Goal: Task Accomplishment & Management: Complete application form

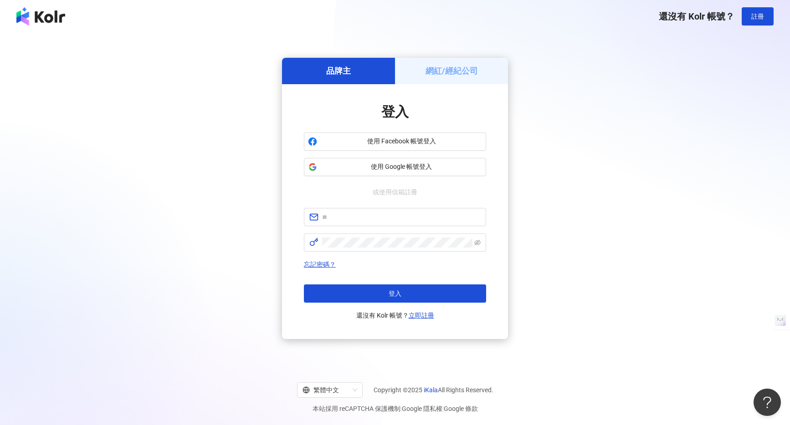
click at [460, 73] on h5 "網紅/經紀公司" at bounding box center [451, 70] width 52 height 11
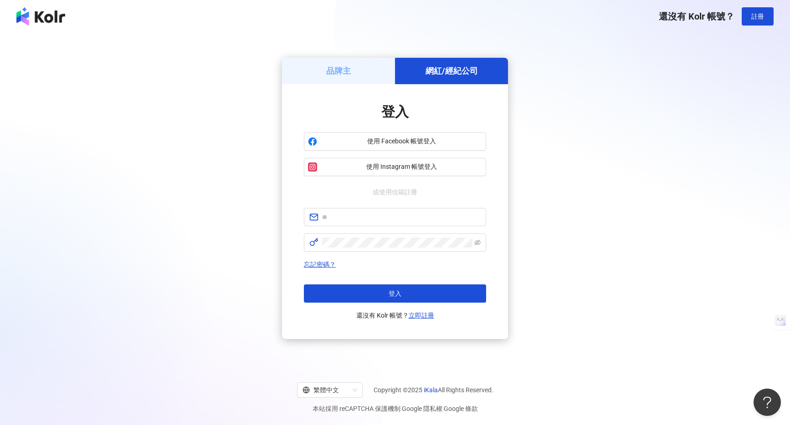
click at [342, 71] on h5 "品牌主" at bounding box center [338, 70] width 25 height 11
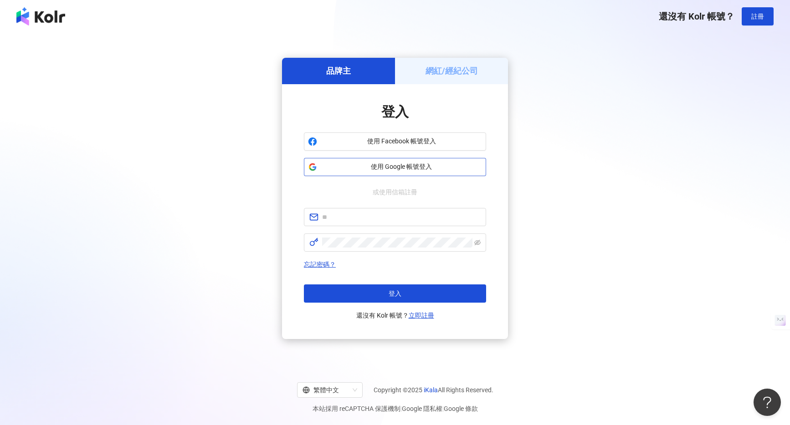
click at [359, 171] on span "使用 Google 帳號登入" at bounding box center [401, 167] width 161 height 9
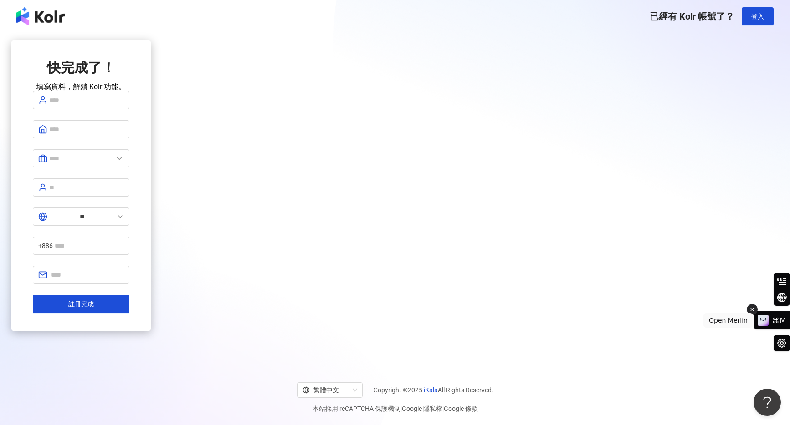
click at [755, 309] on icon at bounding box center [752, 309] width 6 height 11
click at [124, 163] on icon at bounding box center [119, 158] width 9 height 9
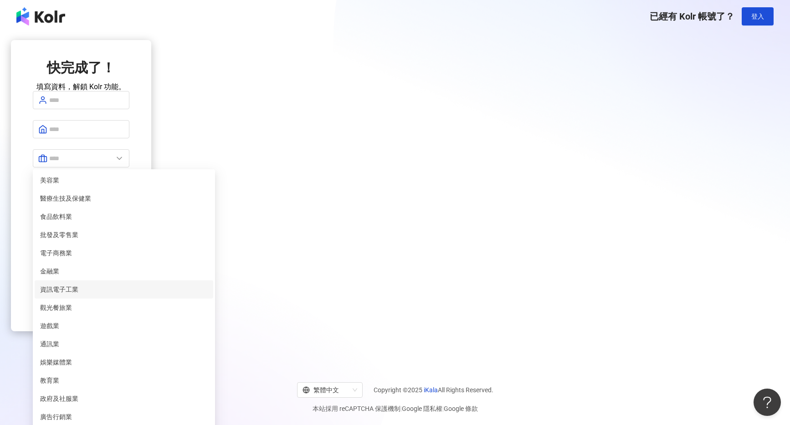
click at [208, 295] on span "資訊電子工業" at bounding box center [124, 290] width 168 height 10
type input "******"
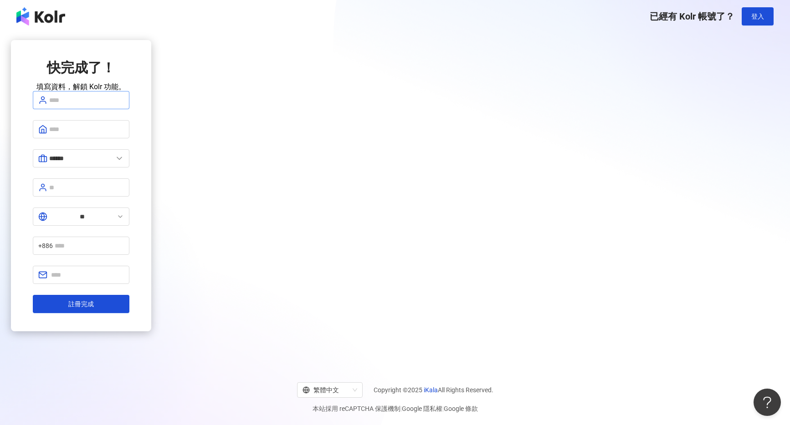
click at [129, 109] on span at bounding box center [81, 100] width 97 height 18
click at [129, 109] on span "**********" at bounding box center [81, 100] width 97 height 18
drag, startPoint x: 387, startPoint y: 118, endPoint x: 303, endPoint y: 114, distance: 84.3
click at [151, 114] on div "**********" at bounding box center [81, 185] width 140 height 291
type input "*"
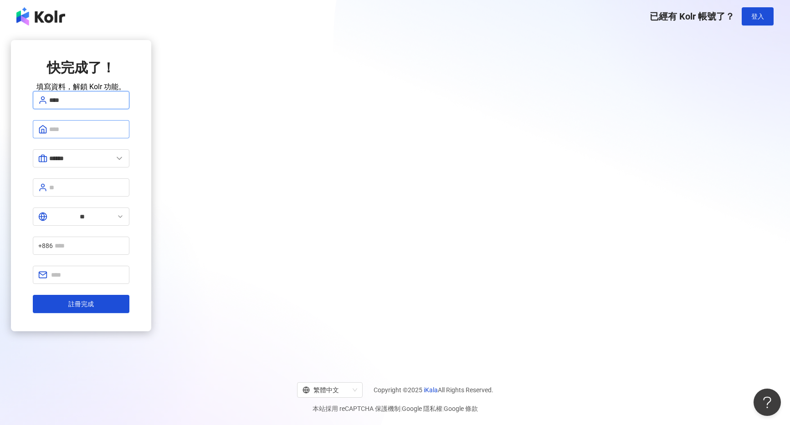
type input "****"
click at [124, 134] on input "text" at bounding box center [86, 129] width 75 height 10
click at [129, 153] on form "**** ****** 美容業 醫療生技及保健業 食品飲料業 批發及零售業 電子商務業 金融業 資訊電子工業 觀光餐旅業 遊戲業 通訊業 娛樂媒體業 教育業 …" at bounding box center [81, 202] width 97 height 222
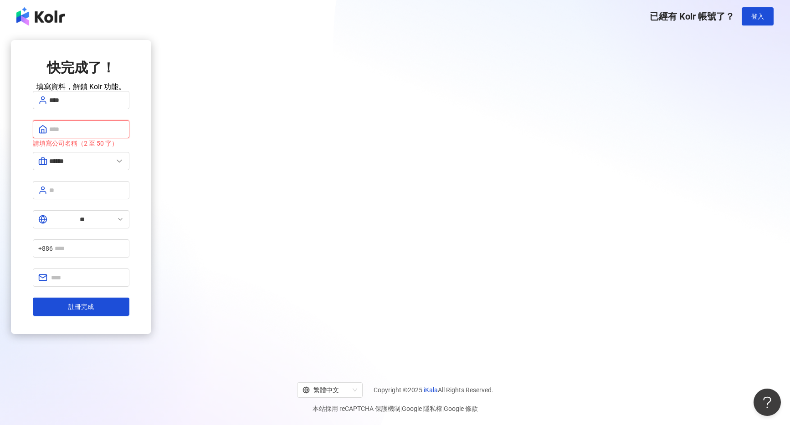
click at [124, 134] on input "text" at bounding box center [86, 129] width 75 height 10
type input "****"
click at [129, 170] on span "******" at bounding box center [81, 161] width 97 height 18
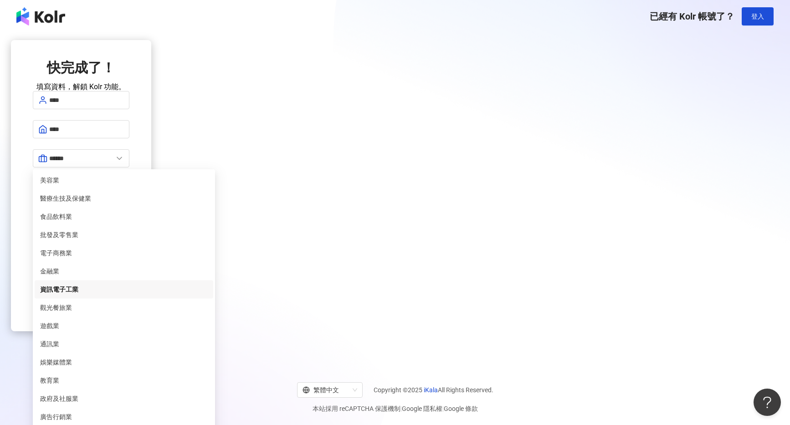
click at [151, 148] on div "快完成了！ 填寫資料，解鎖 Kolr 功能。 **** **** ****** 美容業 醫療生技及保健業 食品飲料業 批發及零售業 電子商務業 金融業 資訊電…" at bounding box center [81, 198] width 140 height 317
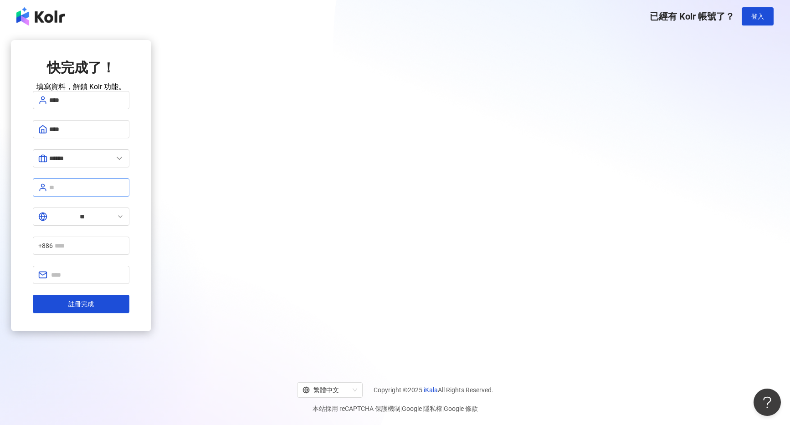
click at [129, 197] on span at bounding box center [81, 188] width 97 height 18
type input "*"
type input "*******"
click at [129, 295] on button "註冊完成" at bounding box center [81, 304] width 97 height 18
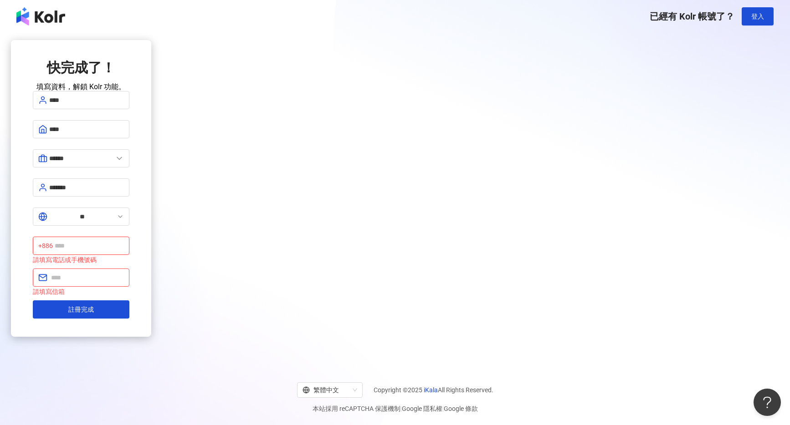
click at [124, 241] on input "text" at bounding box center [89, 246] width 69 height 10
type input "**********"
click at [94, 306] on span "註冊完成" at bounding box center [81, 309] width 26 height 7
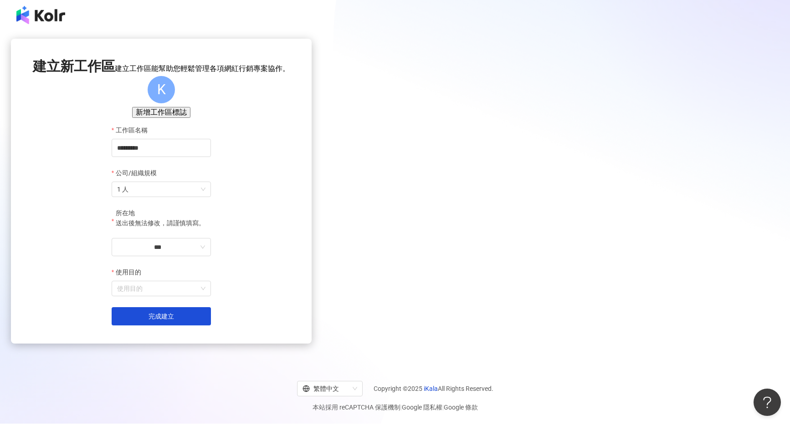
scroll to position [2, 0]
click at [205, 196] on span "1 人" at bounding box center [161, 189] width 88 height 15
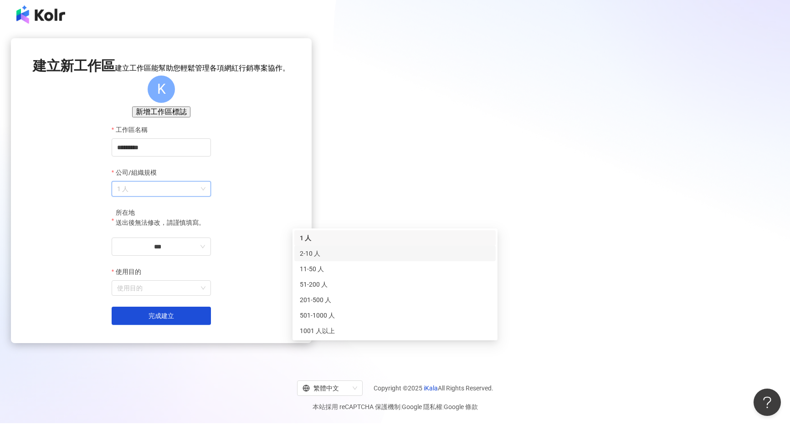
click at [415, 253] on div "2-10 人" at bounding box center [395, 254] width 190 height 10
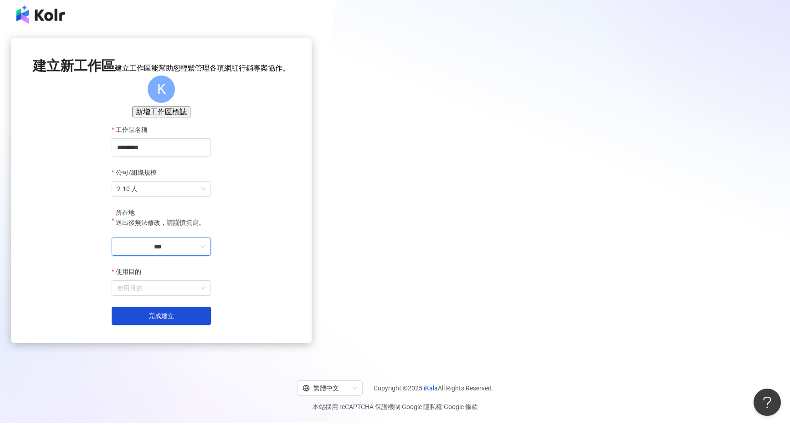
click at [198, 252] on input "***" at bounding box center [157, 247] width 81 height 10
click at [209, 230] on div "台灣" at bounding box center [202, 235] width 13 height 10
click at [198, 252] on input "**" at bounding box center [157, 247] width 81 height 10
click at [207, 230] on div "台灣" at bounding box center [196, 235] width 24 height 10
click at [198, 252] on input "**" at bounding box center [157, 247] width 81 height 10
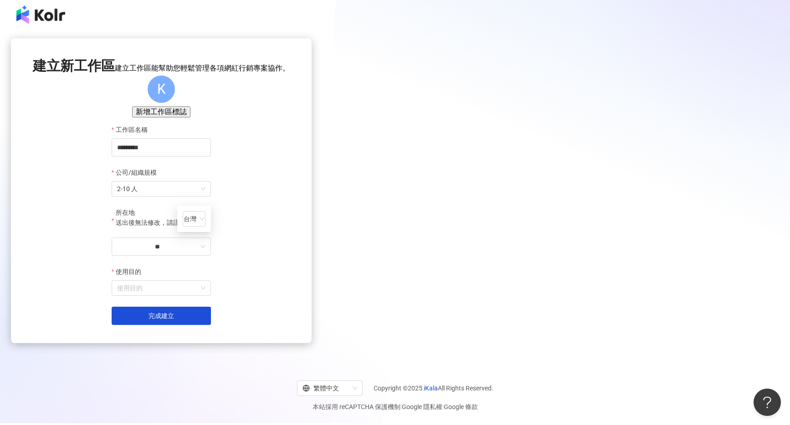
click at [147, 277] on label "使用目的" at bounding box center [130, 272] width 36 height 10
click at [205, 296] on input "使用目的" at bounding box center [161, 288] width 88 height 15
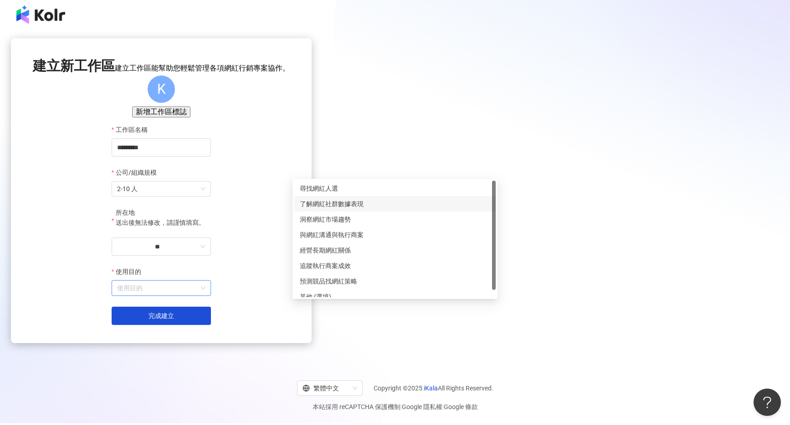
click at [349, 208] on div "了解網紅社群數據表現" at bounding box center [395, 204] width 190 height 10
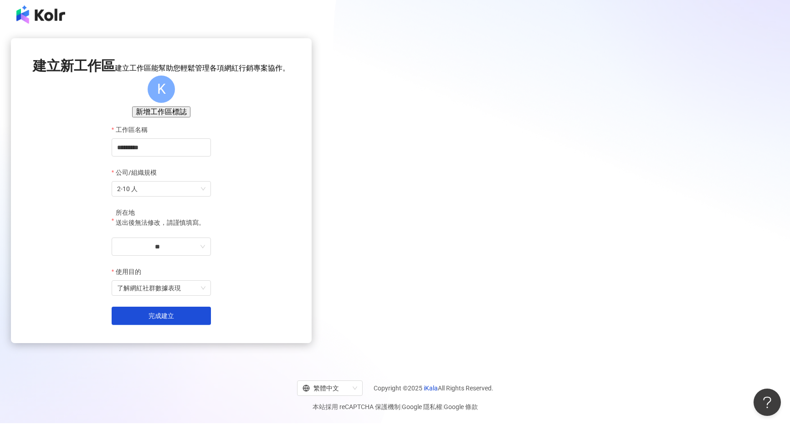
click at [190, 117] on button "新增工作區標誌" at bounding box center [161, 112] width 58 height 11
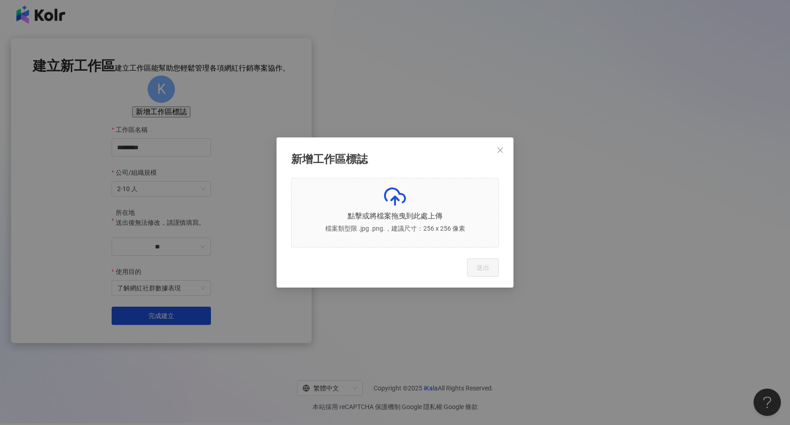
click at [572, 230] on div "新增工作區標誌 點擊或將檔案拖曳到此處上傳 檔案類型限 .jpg .png.，建議尺寸：256 x 256 像素 Cancel 送出" at bounding box center [395, 212] width 790 height 425
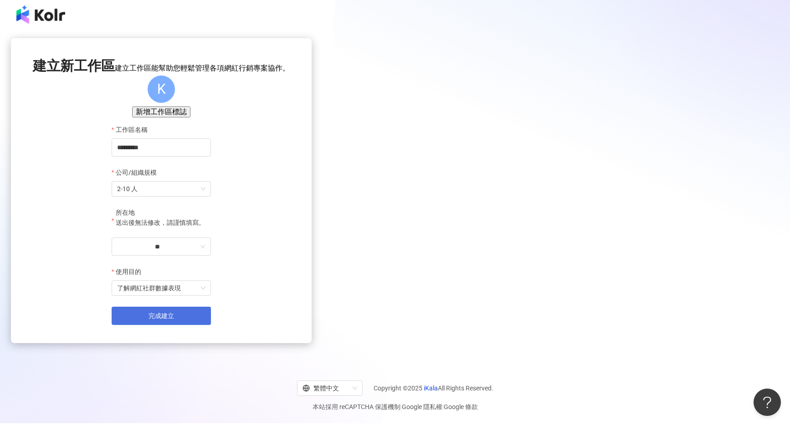
click at [211, 325] on button "完成建立" at bounding box center [161, 316] width 99 height 18
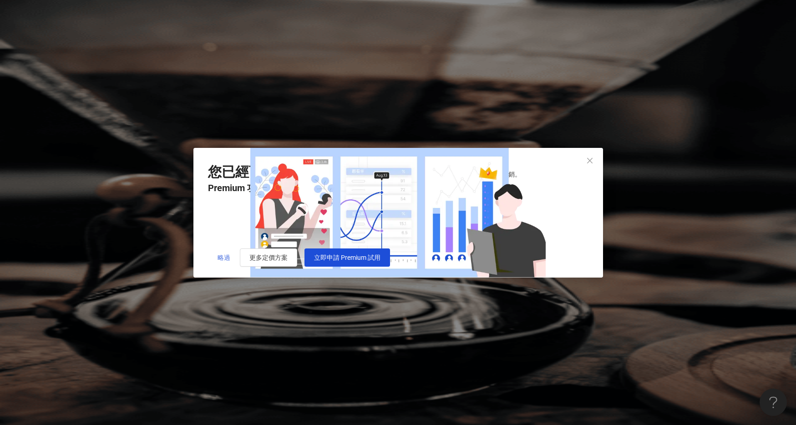
click at [225, 267] on button "略過" at bounding box center [224, 258] width 32 height 18
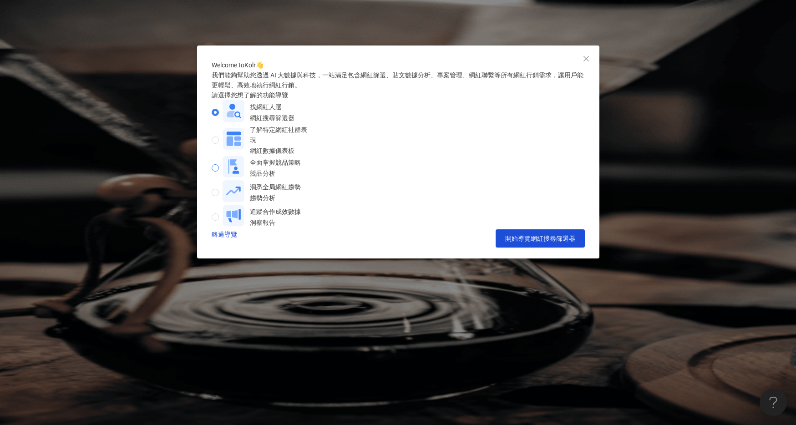
click at [305, 180] on label "全面掌握競品策略 競品分析" at bounding box center [258, 168] width 93 height 25
click at [540, 242] on span "開始導覽競品分析" at bounding box center [550, 238] width 51 height 7
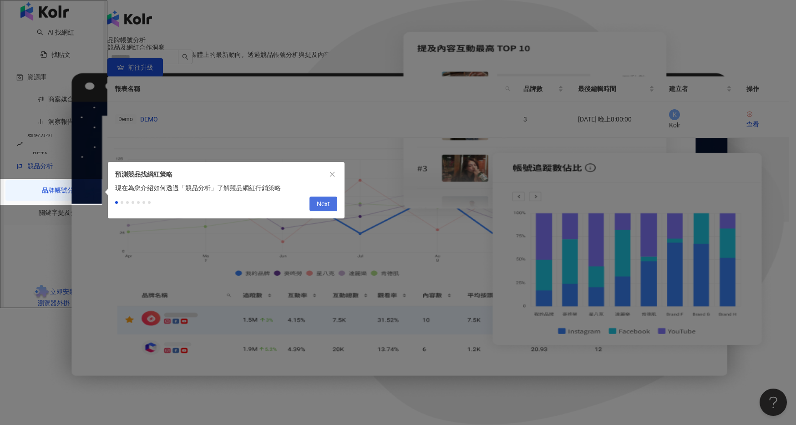
click at [320, 212] on span "Next" at bounding box center [323, 204] width 13 height 15
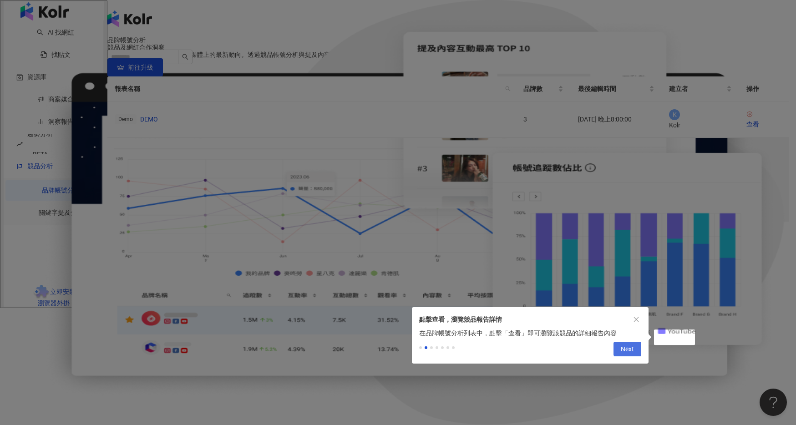
click at [626, 355] on span "Next" at bounding box center [627, 349] width 13 height 15
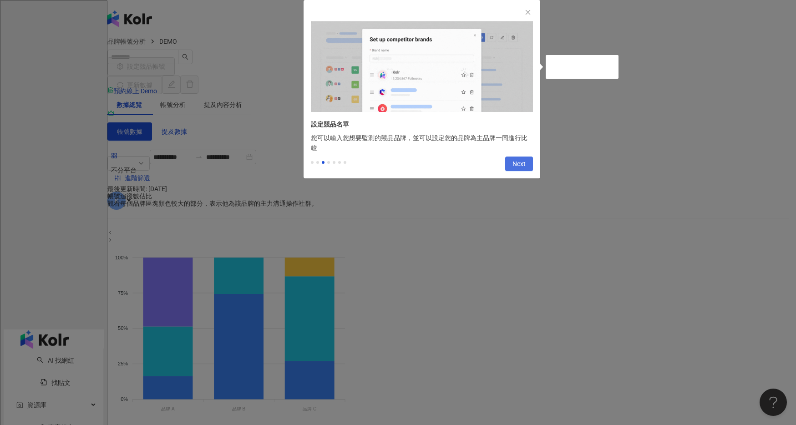
click at [516, 169] on span "Next" at bounding box center [519, 164] width 13 height 15
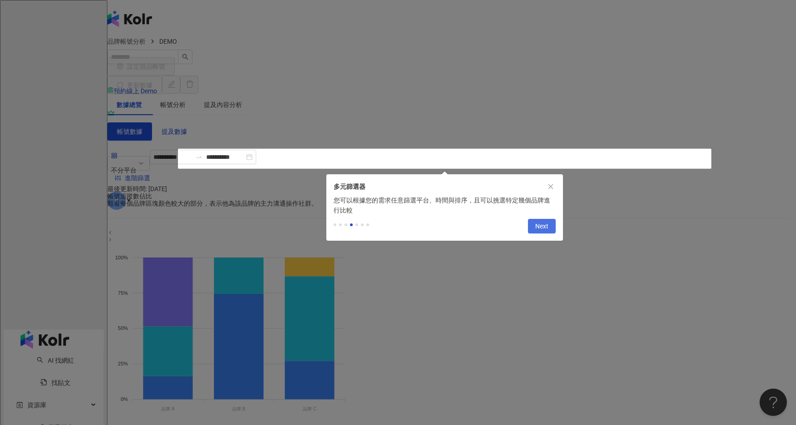
click at [546, 234] on span "Next" at bounding box center [542, 227] width 13 height 15
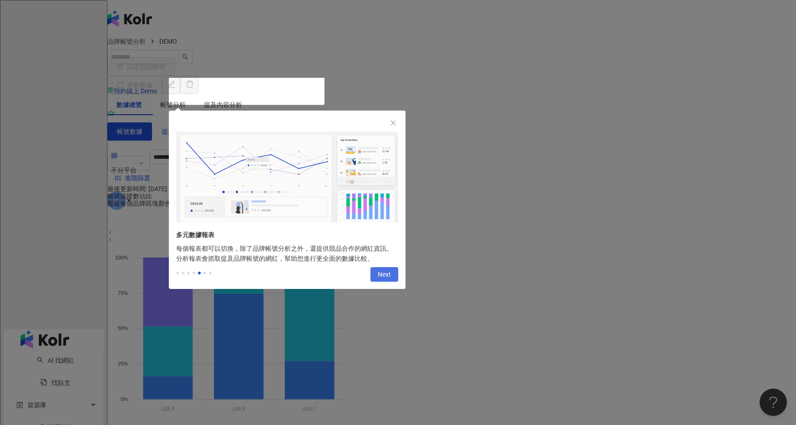
click at [393, 277] on button "Next" at bounding box center [385, 274] width 28 height 15
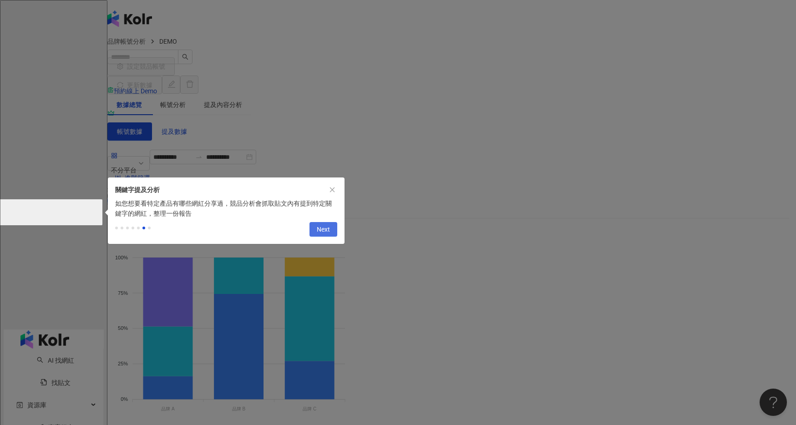
click at [330, 236] on button "Next" at bounding box center [324, 229] width 28 height 15
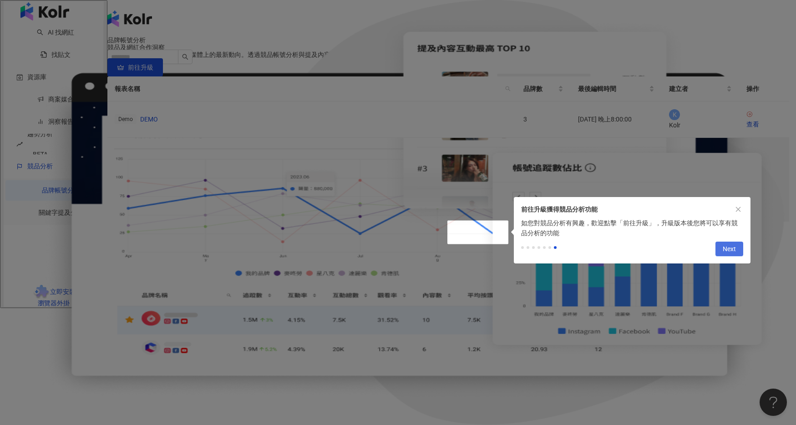
click at [732, 256] on span "Next" at bounding box center [729, 249] width 13 height 15
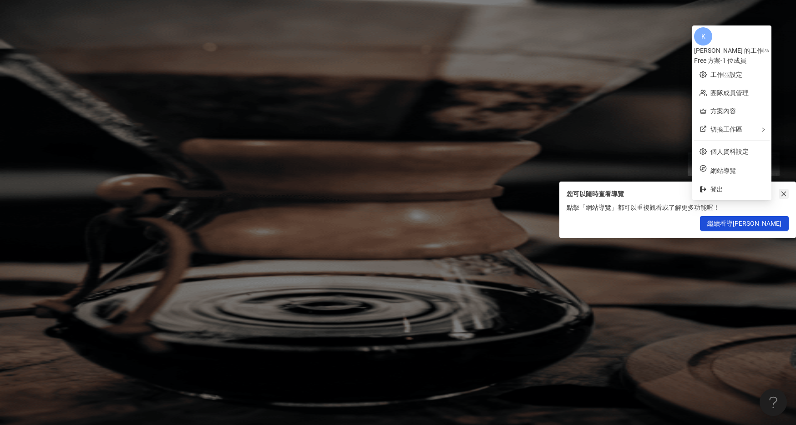
click at [785, 195] on icon "close" at bounding box center [784, 194] width 5 height 5
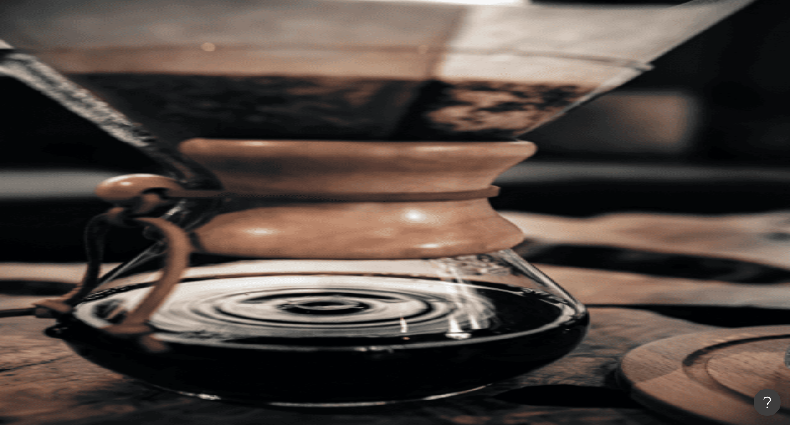
click at [759, 235] on span "AI 開啟 AI 關閉" at bounding box center [774, 240] width 31 height 10
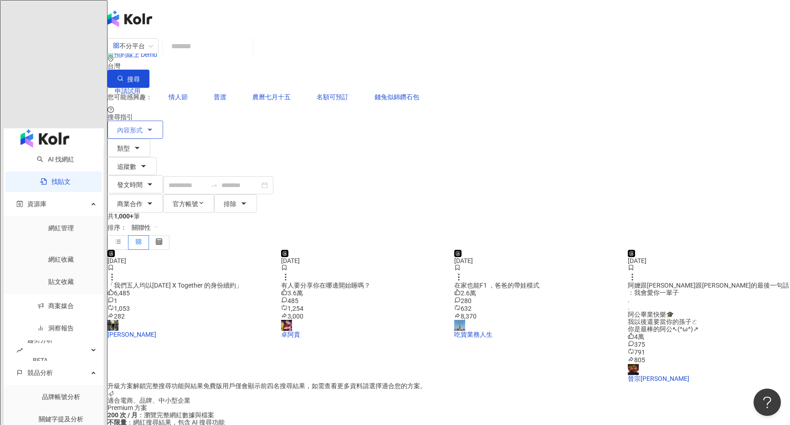
click at [163, 121] on button "內容形式" at bounding box center [135, 130] width 56 height 18
click at [153, 53] on span "不分平台" at bounding box center [133, 46] width 40 height 15
click at [145, 53] on div "不分平台" at bounding box center [129, 46] width 32 height 15
click at [645, 36] on div "el-icon-cs 預約線上 Demo 申請試用 繁體中文 K" at bounding box center [448, 109] width 682 height 146
click at [139, 124] on span "繁體中文" at bounding box center [127, 127] width 26 height 7
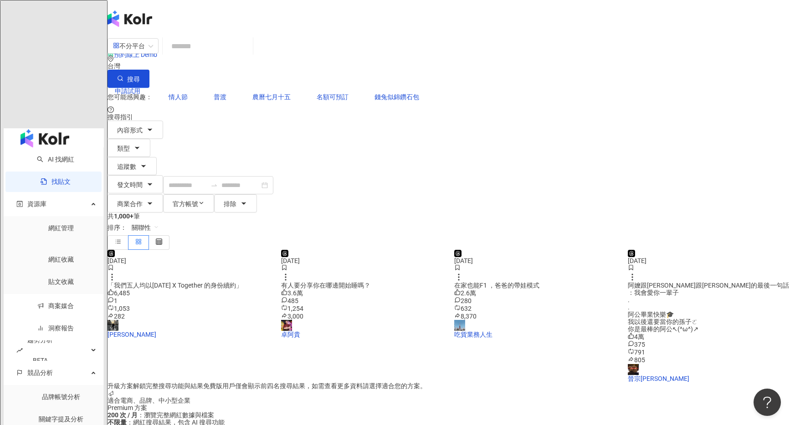
click at [713, 146] on div "K" at bounding box center [448, 164] width 682 height 36
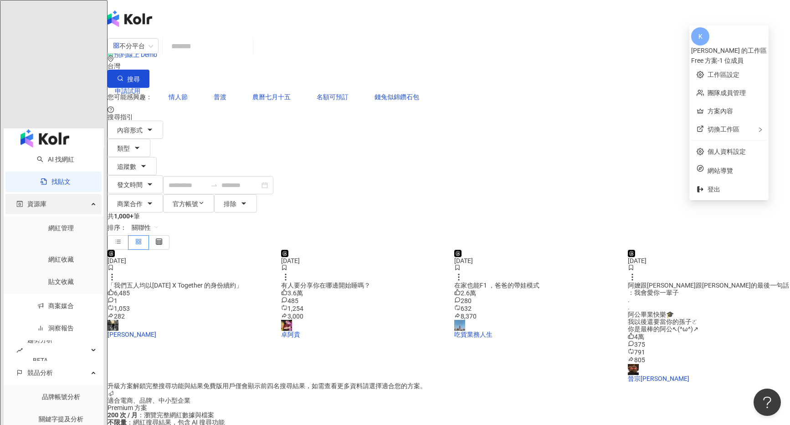
click at [44, 194] on div "資源庫" at bounding box center [53, 204] width 96 height 20
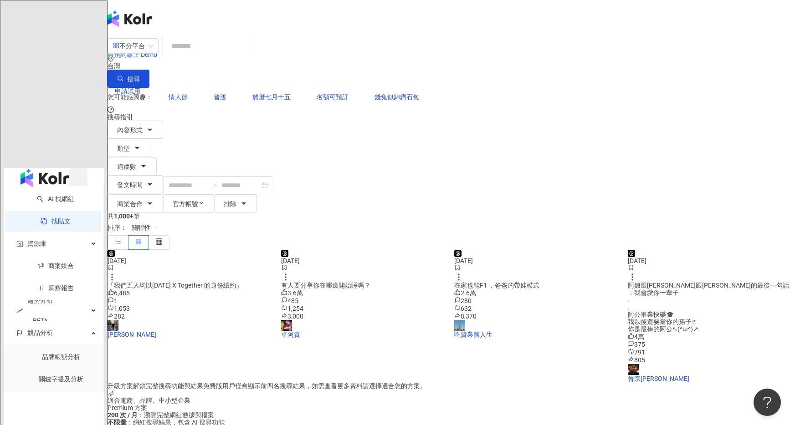
click at [78, 180] on icon "button" at bounding box center [78, 180] width 0 height 0
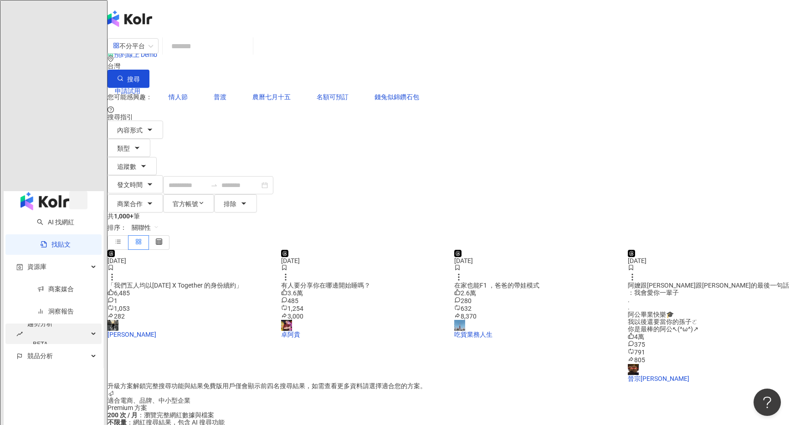
click at [30, 314] on span "趨勢分析 BETA" at bounding box center [40, 334] width 26 height 41
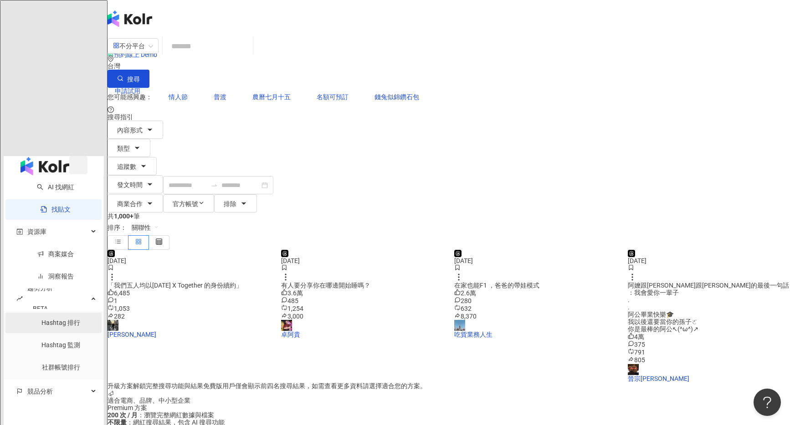
click at [41, 319] on link "Hashtag 排行" at bounding box center [60, 322] width 39 height 7
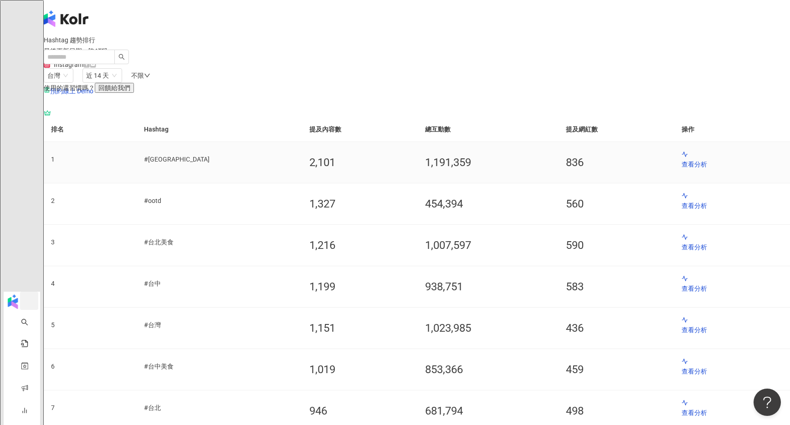
click at [674, 184] on td "查看分析" at bounding box center [732, 162] width 116 height 41
click at [681, 169] on p "查看分析" at bounding box center [731, 164] width 101 height 10
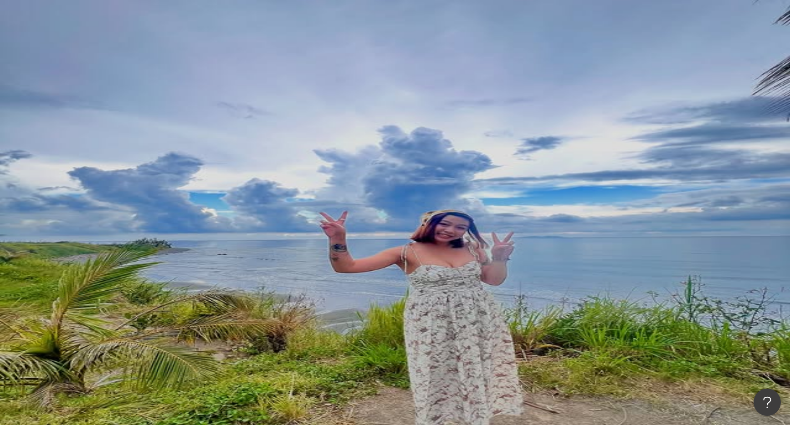
scroll to position [29, 0]
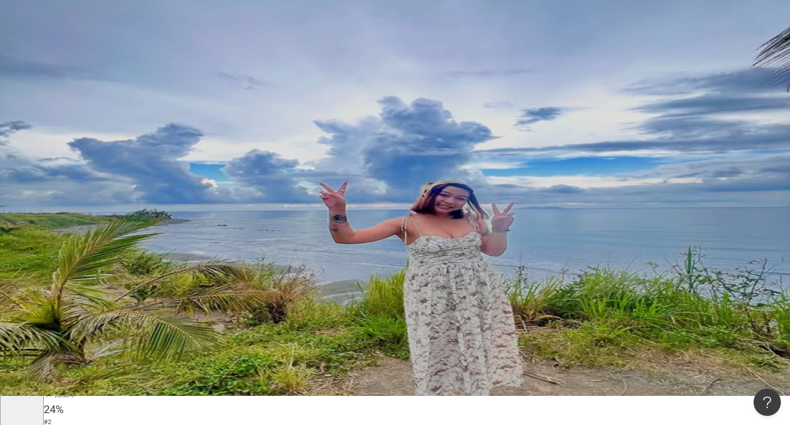
click at [92, 129] on span "我還想看更多" at bounding box center [72, 125] width 38 height 7
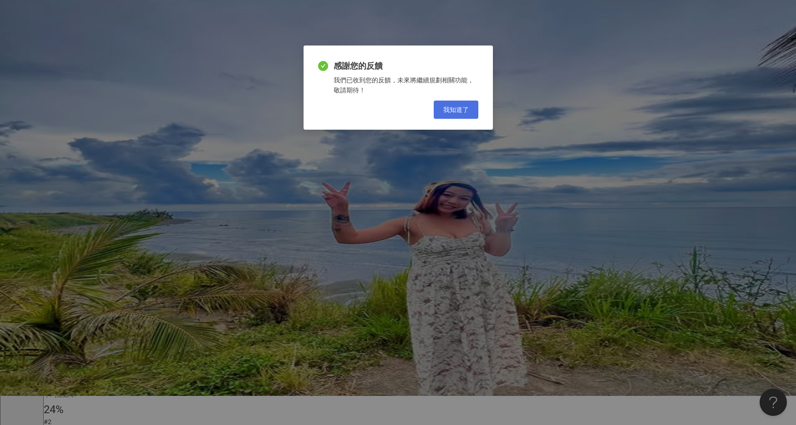
click at [452, 111] on span "我知道了" at bounding box center [457, 109] width 26 height 7
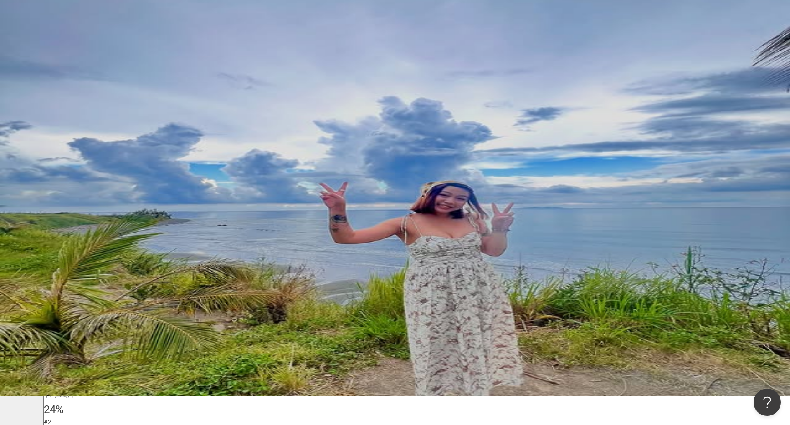
click at [150, 50] on div "不限" at bounding box center [140, 46] width 19 height 7
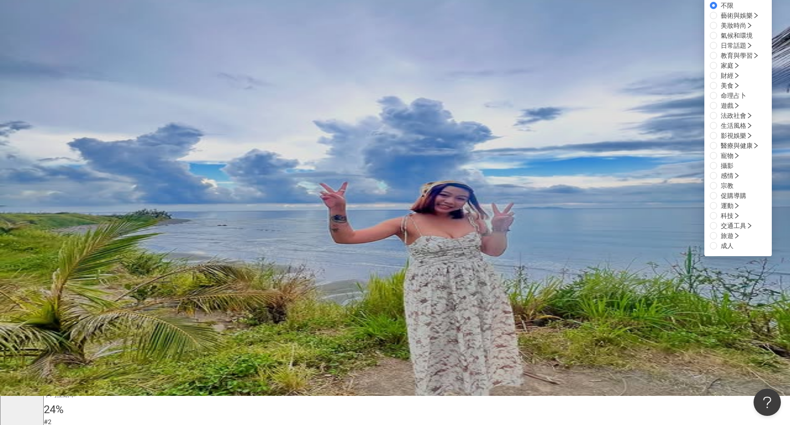
click at [150, 50] on div "不限 不限 藝術與娛樂 美妝時尚 氣候和環境 日常話題 教育與學習 家庭 財經 美食 命理占卜 遊戲 法政社會 生活風格 影視娛樂 醫療與健康 寵物 攝影 感…" at bounding box center [140, 46] width 19 height 7
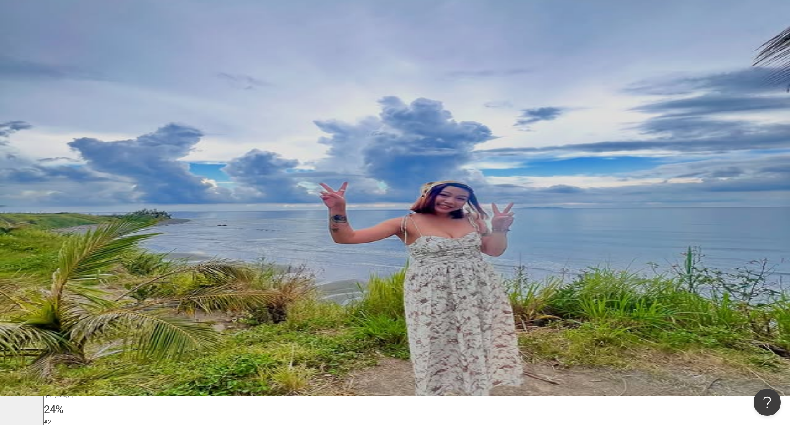
click at [109, 50] on span "近 14 天" at bounding box center [97, 46] width 23 height 7
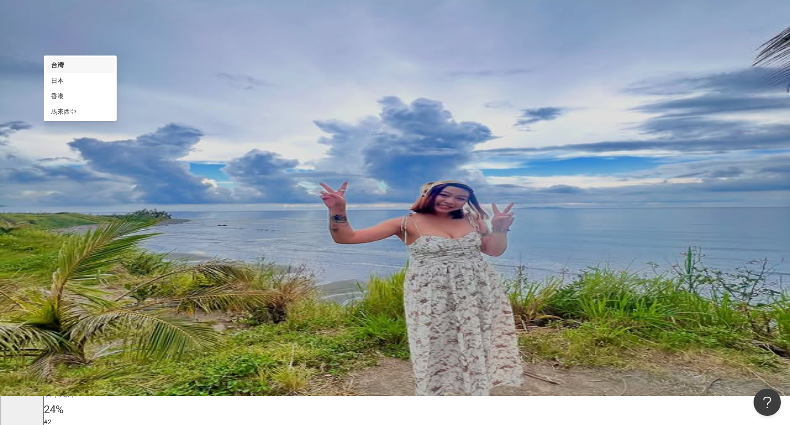
click at [70, 53] on span "台灣" at bounding box center [58, 47] width 22 height 14
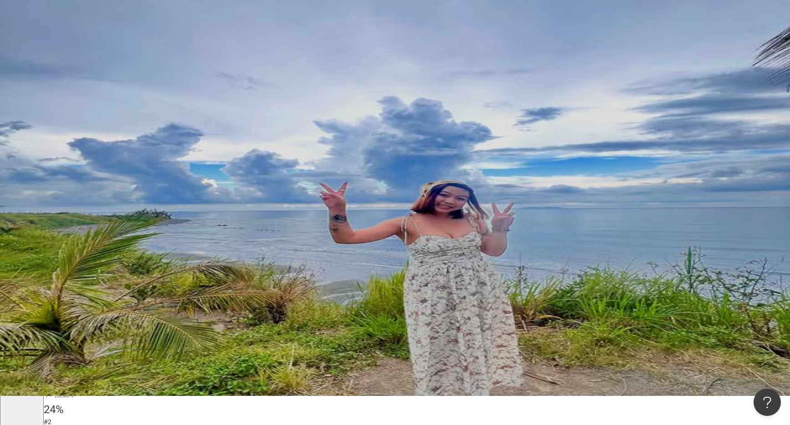
click at [90, 39] on icon at bounding box center [86, 35] width 6 height 6
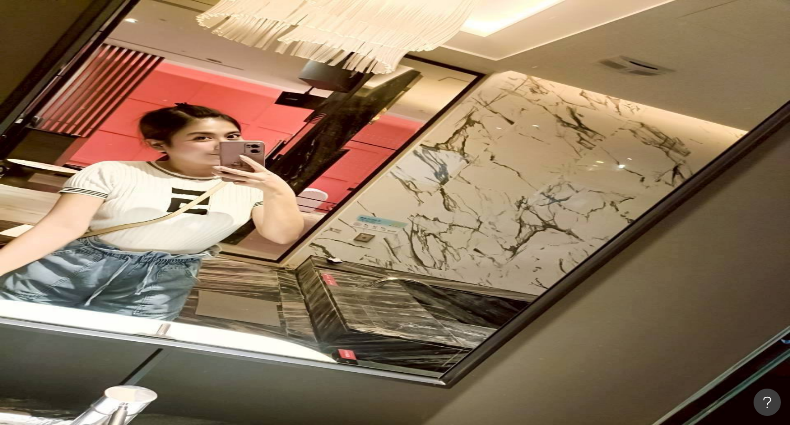
click at [93, 66] on icon at bounding box center [90, 65] width 5 height 4
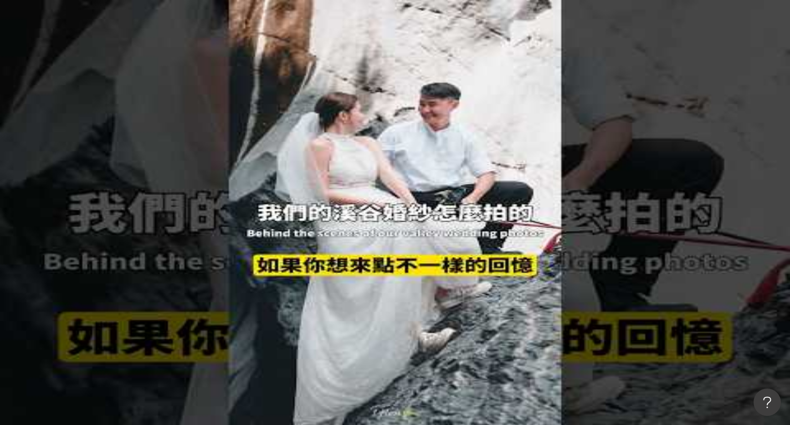
click at [214, 189] on div "高雄歷史哥HistoryBro" at bounding box center [417, 185] width 746 height 7
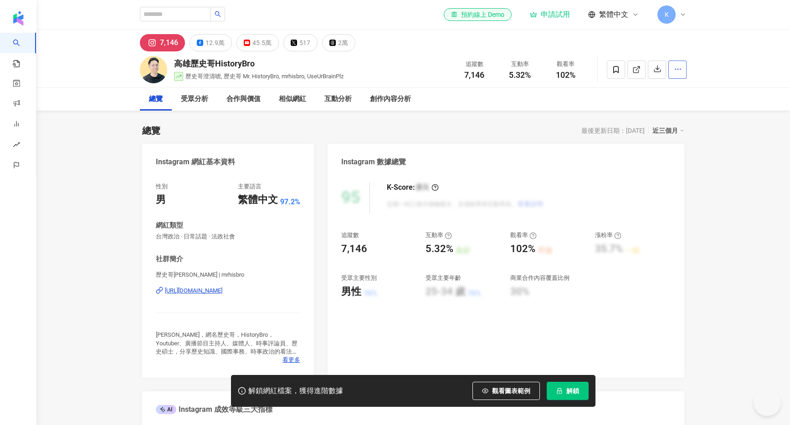
click at [520, 393] on span "觀看圖表範例" at bounding box center [511, 391] width 38 height 7
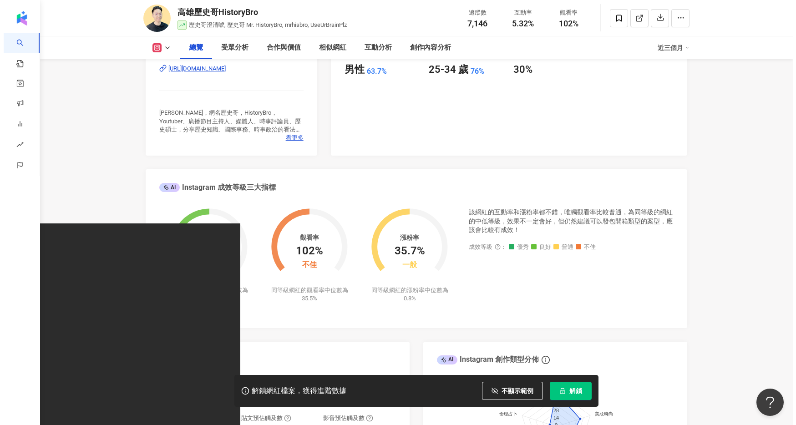
scroll to position [316, 0]
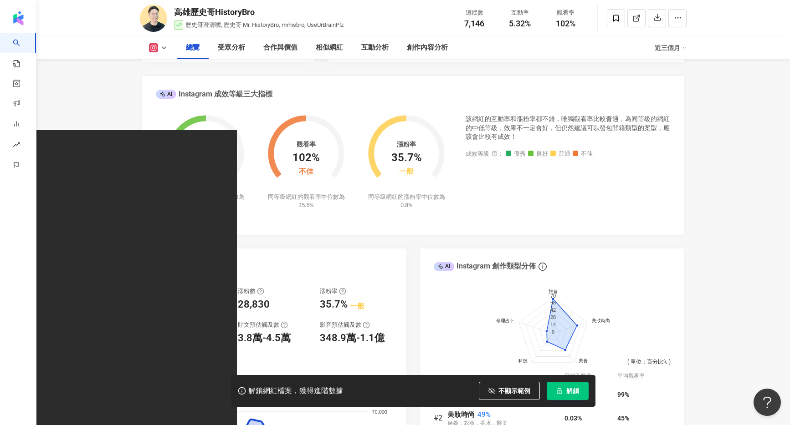
click at [161, 94] on icon at bounding box center [161, 94] width 2 height 2
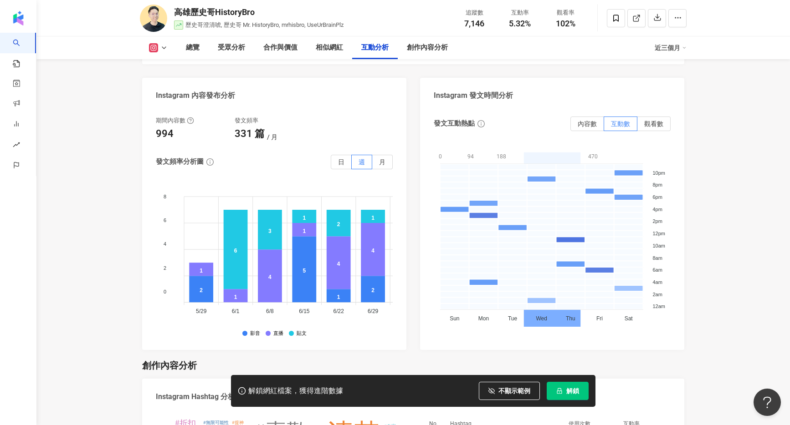
scroll to position [2297, 0]
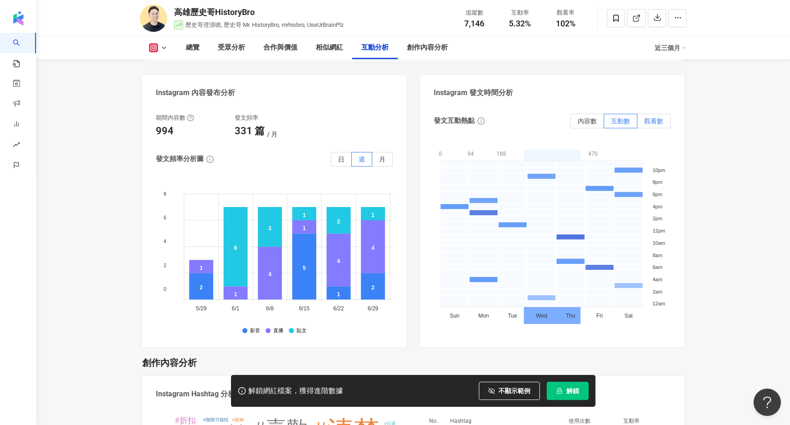
click at [647, 125] on label "觀看數" at bounding box center [653, 121] width 33 height 15
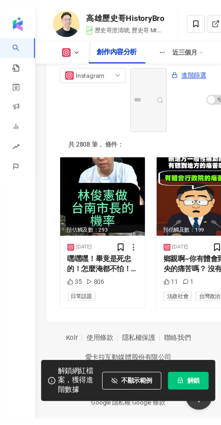
scroll to position [0, 0]
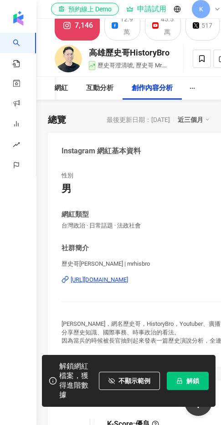
click at [191, 92] on icon "button" at bounding box center [192, 88] width 6 height 6
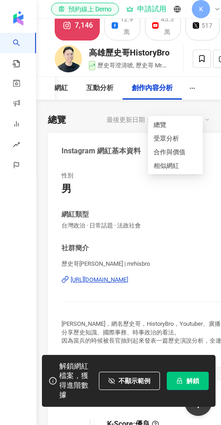
click at [192, 92] on icon "button" at bounding box center [192, 88] width 6 height 6
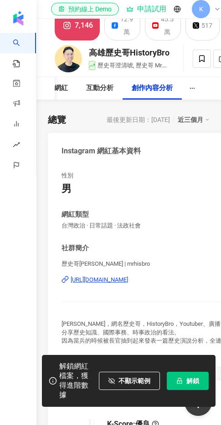
click at [214, 13] on icon at bounding box center [217, 8] width 7 height 7
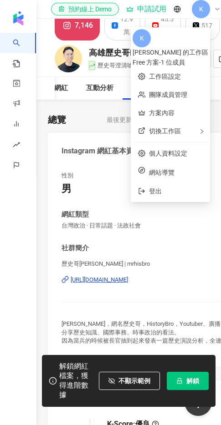
click at [204, 18] on div "K" at bounding box center [206, 9] width 29 height 18
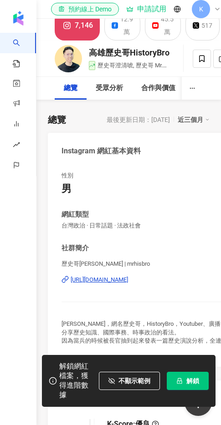
click at [205, 18] on div "K" at bounding box center [206, 9] width 29 height 18
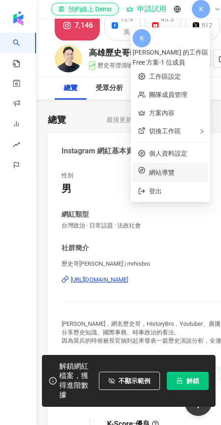
click at [164, 168] on span "網站導覽" at bounding box center [176, 173] width 54 height 10
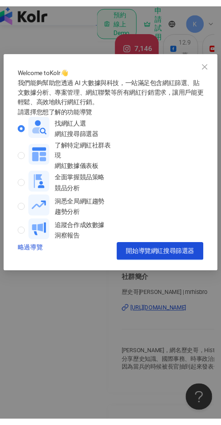
scroll to position [49, 0]
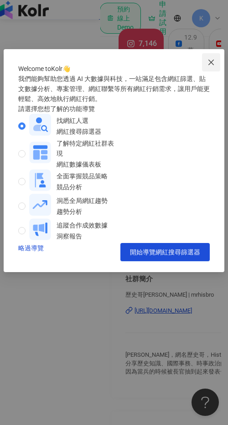
click at [205, 53] on button "Close" at bounding box center [211, 62] width 18 height 18
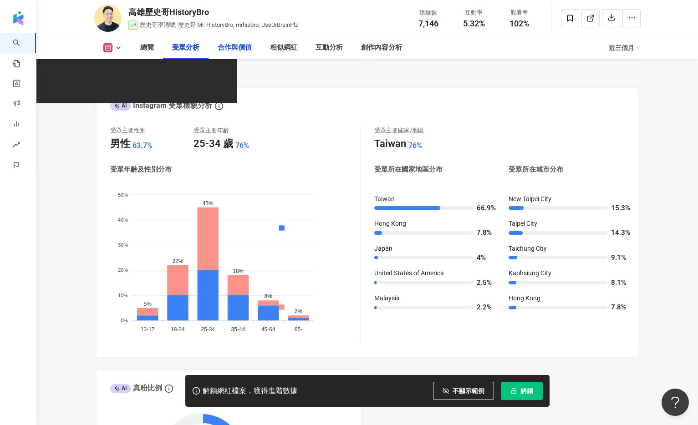
click at [250, 51] on div "合作與價值" at bounding box center [235, 47] width 34 height 11
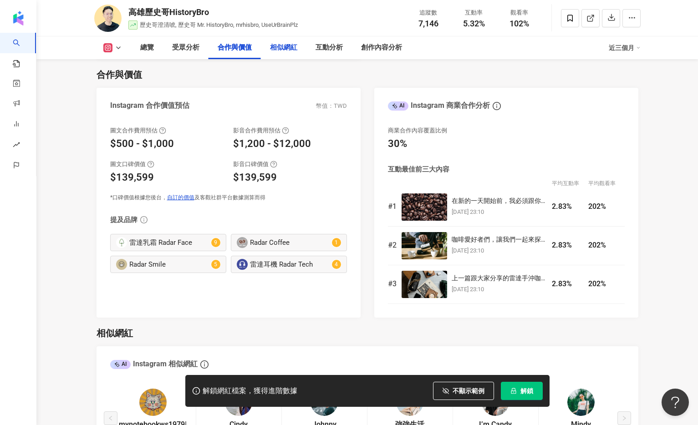
click at [291, 48] on div "相似網紅" at bounding box center [283, 47] width 27 height 11
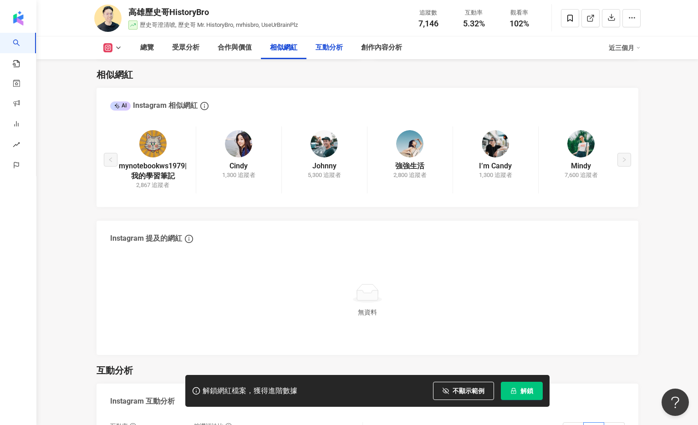
click at [335, 52] on div "互動分析" at bounding box center [329, 47] width 27 height 11
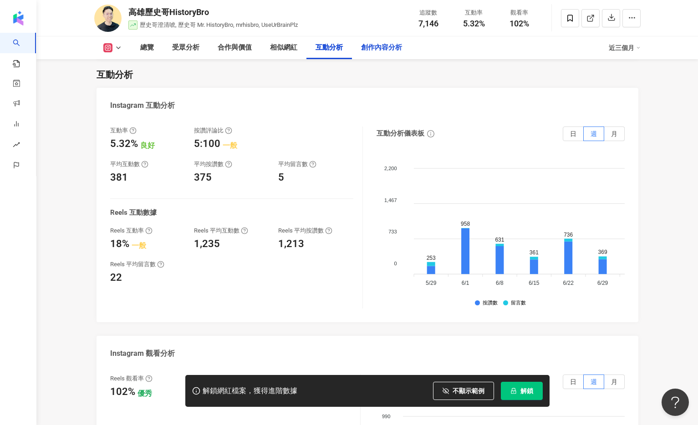
click at [376, 51] on div "創作內容分析" at bounding box center [381, 47] width 41 height 11
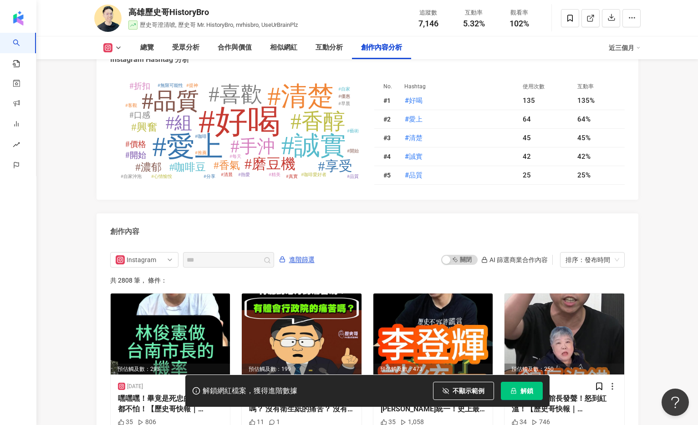
scroll to position [2768, 0]
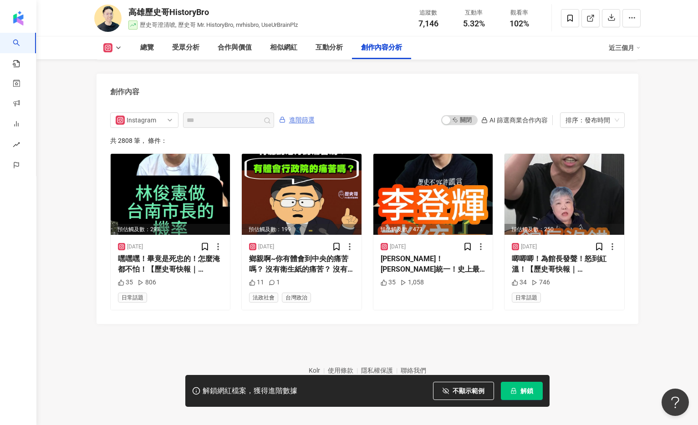
click at [307, 120] on span "進階篩選" at bounding box center [302, 120] width 26 height 15
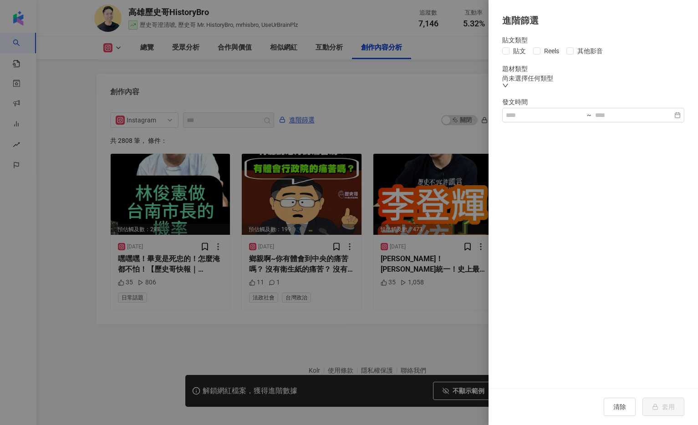
click at [444, 320] on div at bounding box center [349, 212] width 698 height 425
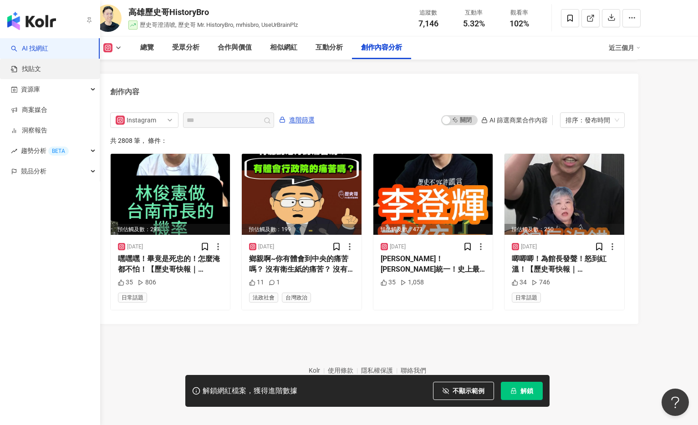
click at [20, 71] on link "找貼文" at bounding box center [26, 69] width 30 height 9
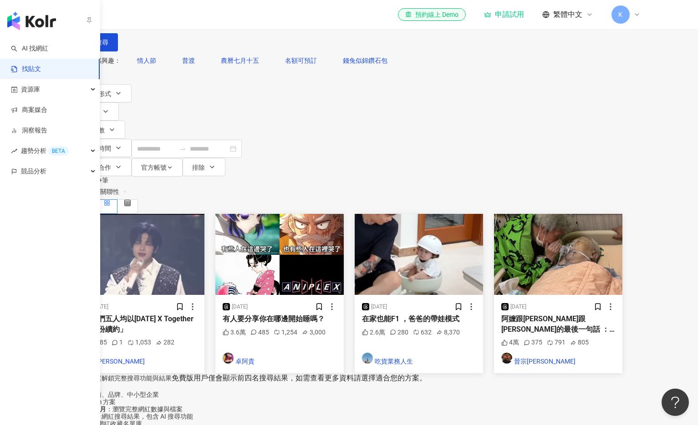
click at [91, 21] on icon "button" at bounding box center [89, 20] width 4 height 6
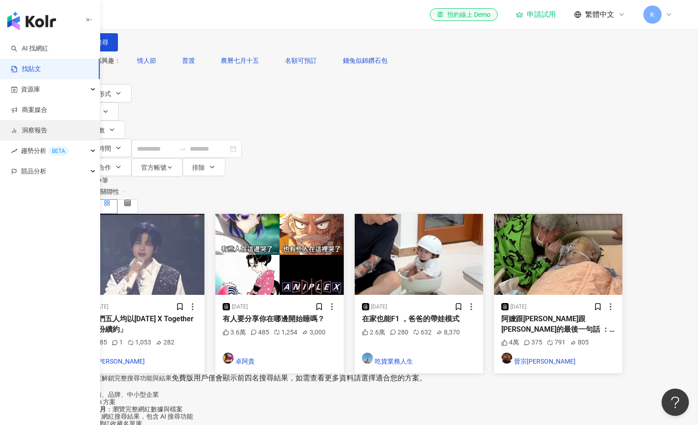
click at [47, 135] on link "洞察報告" at bounding box center [29, 130] width 36 height 9
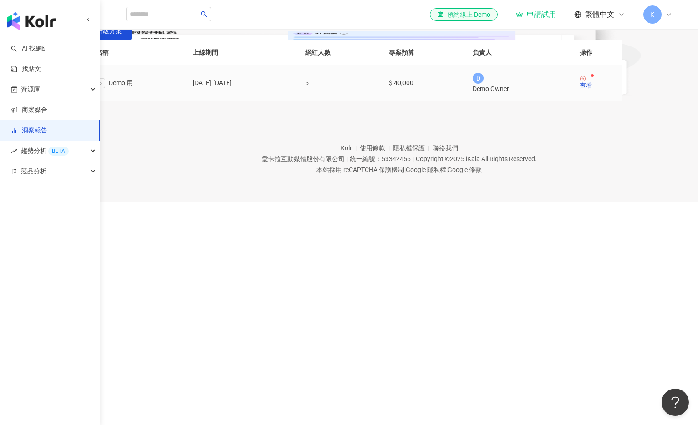
click at [618, 101] on td "查看" at bounding box center [597, 83] width 50 height 36
click at [592, 89] on div "查看" at bounding box center [586, 85] width 13 height 6
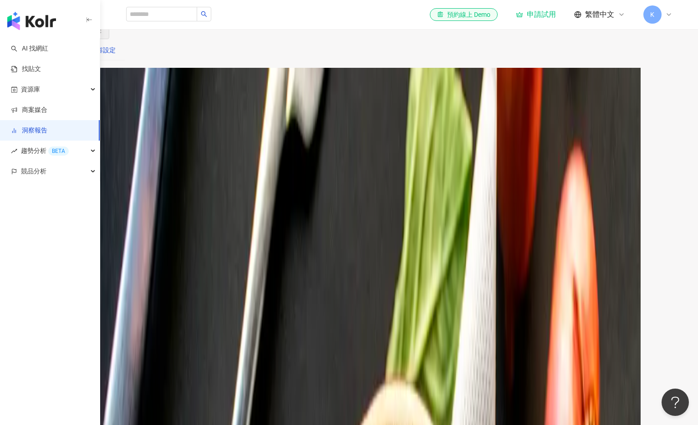
click at [116, 55] on div "內容設定" at bounding box center [103, 50] width 26 height 10
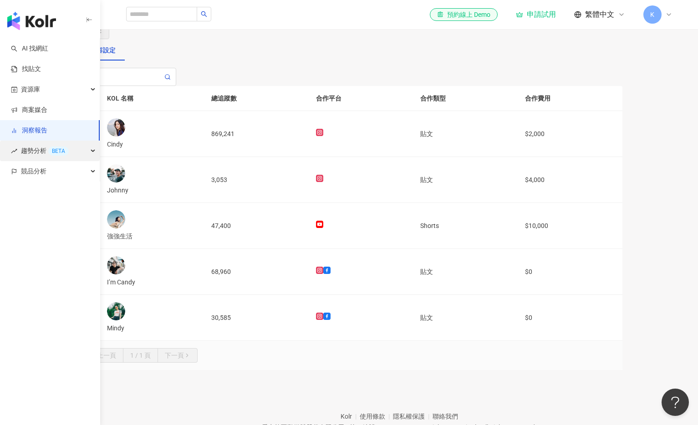
click at [33, 156] on span "趨勢分析 BETA" at bounding box center [45, 151] width 48 height 20
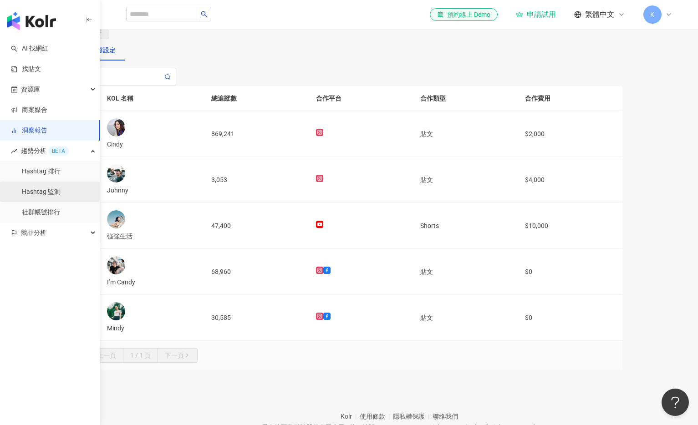
click at [38, 188] on link "Hashtag 監測" at bounding box center [41, 192] width 39 height 9
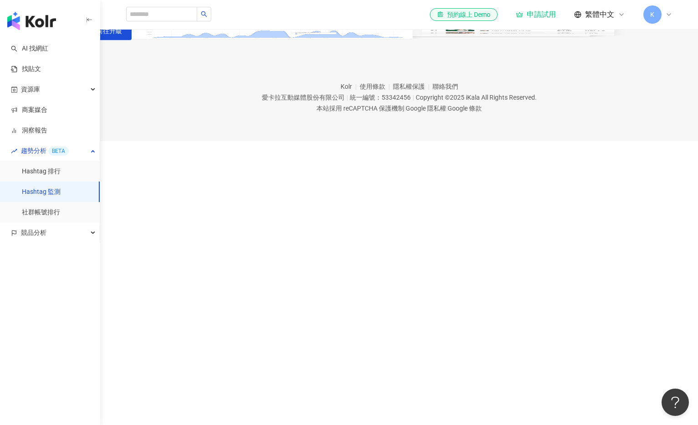
scroll to position [42, 0]
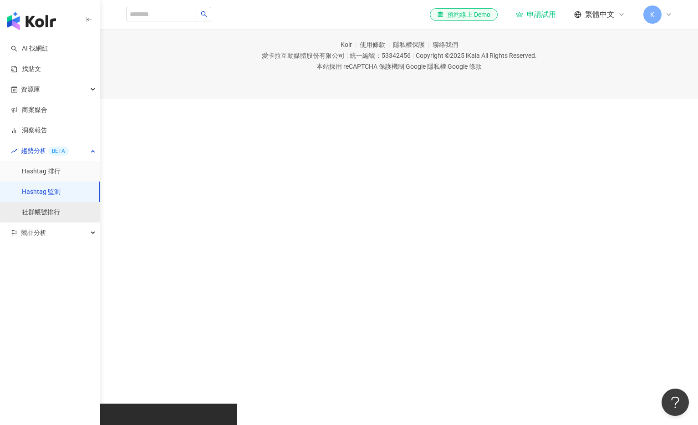
click at [39, 217] on link "社群帳號排行" at bounding box center [41, 212] width 38 height 9
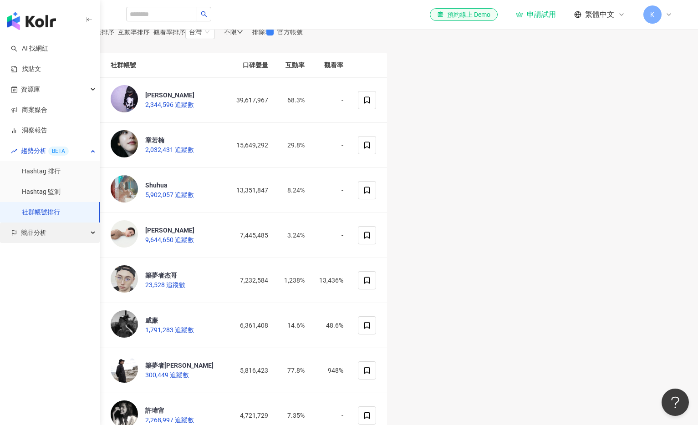
click at [54, 236] on div "競品分析" at bounding box center [50, 233] width 100 height 20
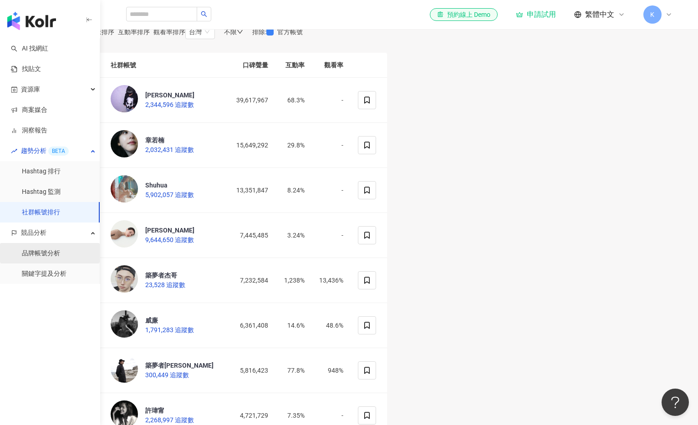
click at [46, 254] on link "品牌帳號分析" at bounding box center [41, 253] width 38 height 9
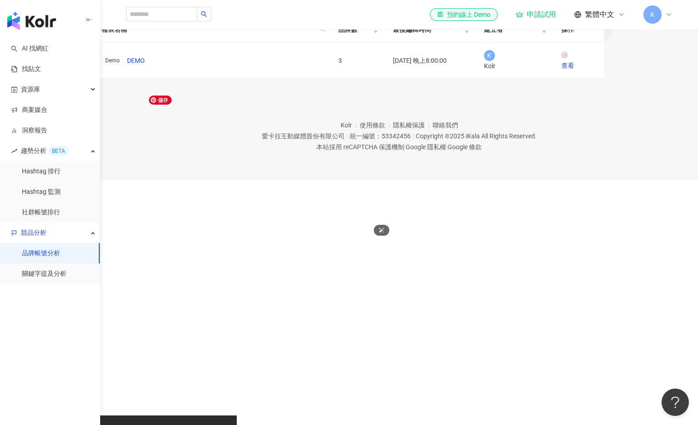
scroll to position [46, 0]
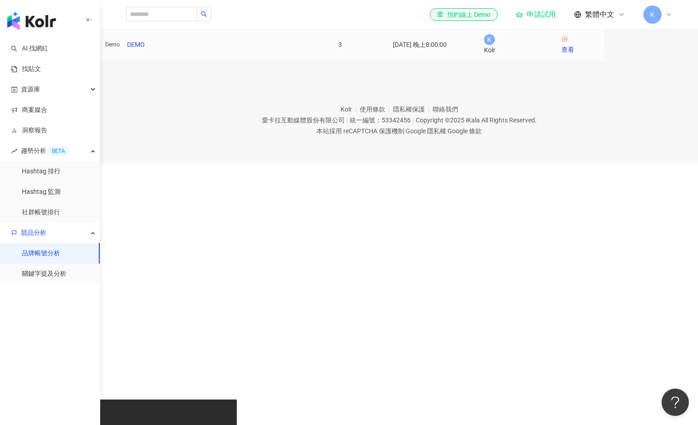
click at [604, 62] on td "查看" at bounding box center [579, 44] width 50 height 36
click at [597, 55] on div "查看" at bounding box center [580, 50] width 36 height 10
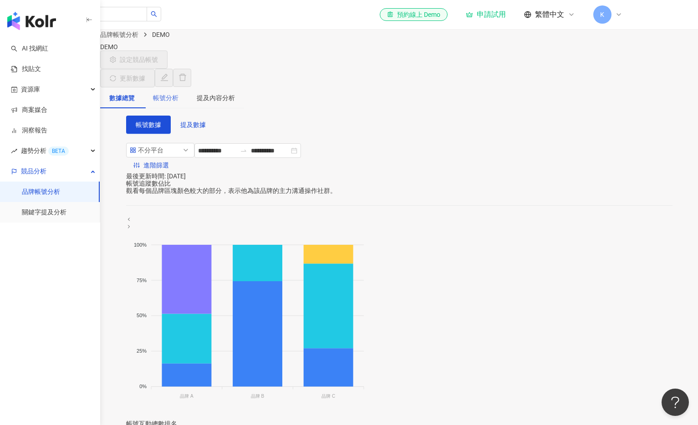
click at [188, 97] on div "帳號分析" at bounding box center [166, 97] width 44 height 21
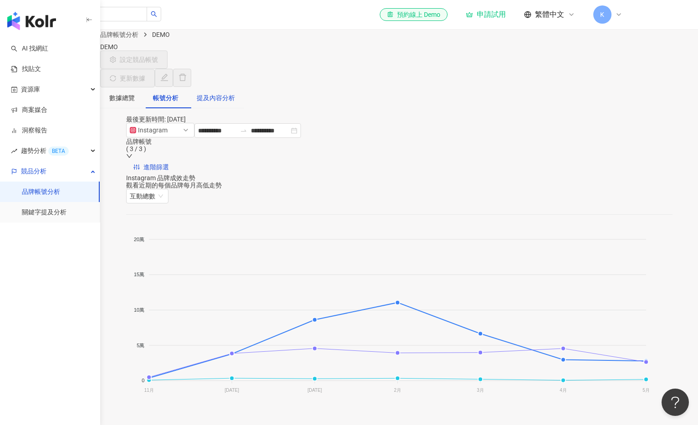
click at [235, 93] on div "提及內容分析" at bounding box center [216, 98] width 38 height 10
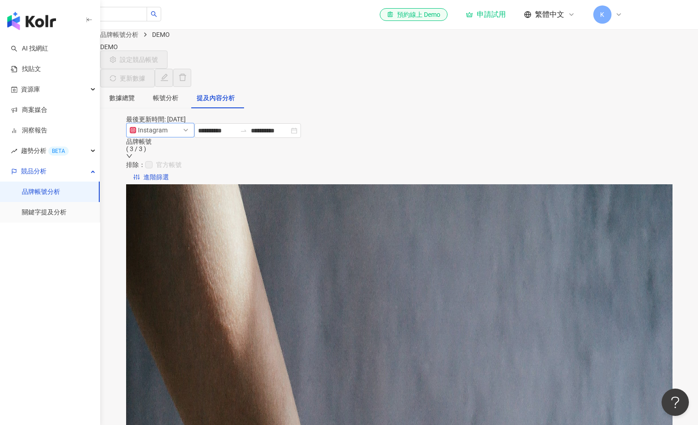
click at [191, 137] on span "Instagram" at bounding box center [160, 130] width 61 height 14
click at [40, 213] on link "關鍵字提及分析" at bounding box center [44, 212] width 45 height 9
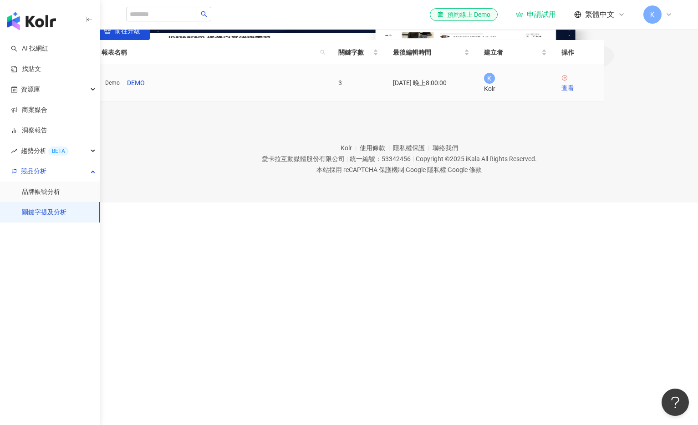
click at [597, 93] on div "查看" at bounding box center [580, 88] width 36 height 10
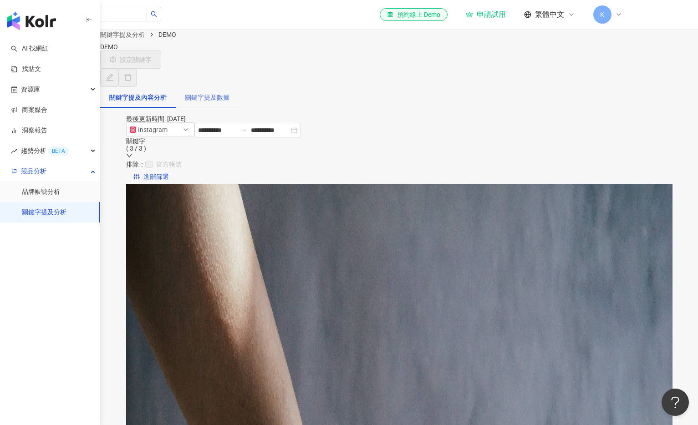
click at [229, 97] on div "關鍵字提及數據" at bounding box center [207, 97] width 63 height 21
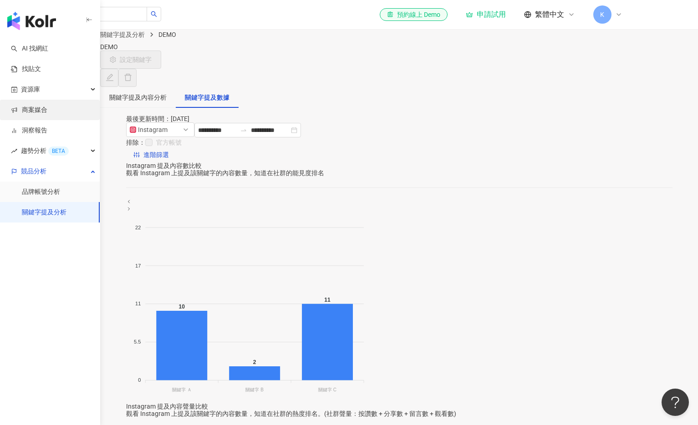
click at [37, 113] on link "商案媒合" at bounding box center [29, 110] width 36 height 9
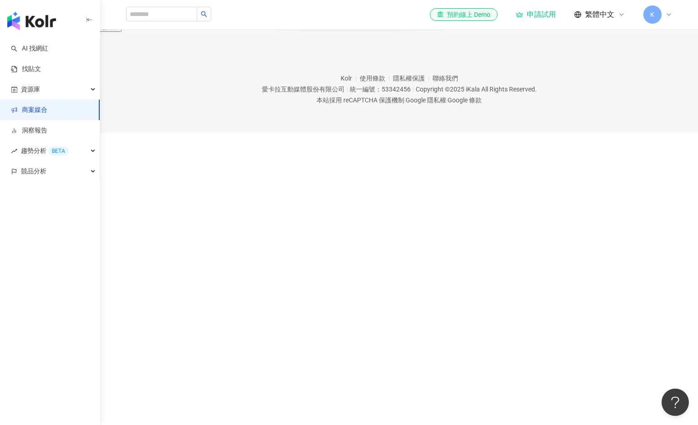
click at [122, 32] on button "申請搶先試用" at bounding box center [99, 27] width 46 height 10
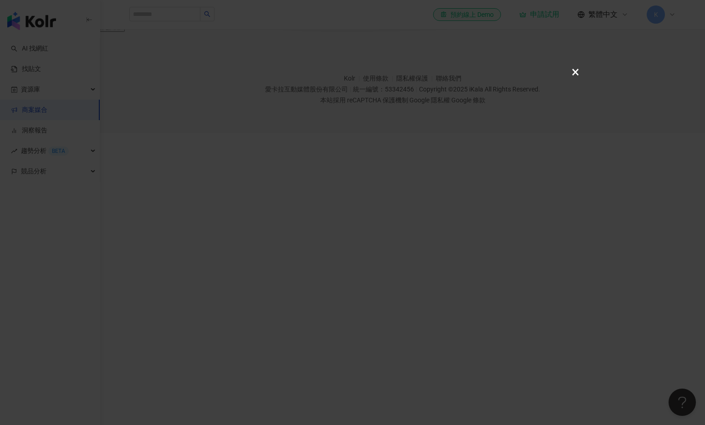
click at [576, 74] on button "×" at bounding box center [575, 71] width 11 height 11
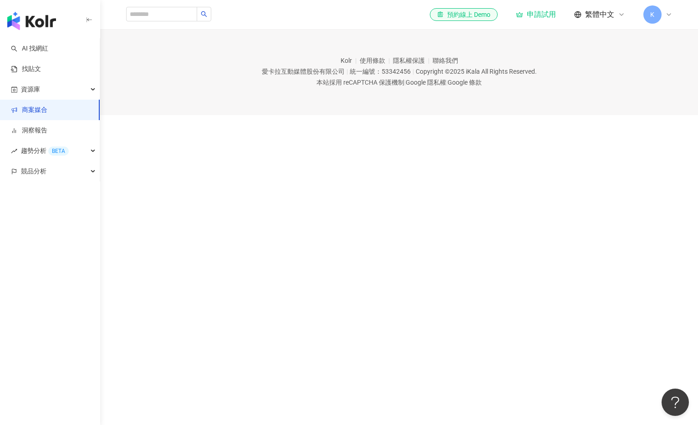
scroll to position [42, 0]
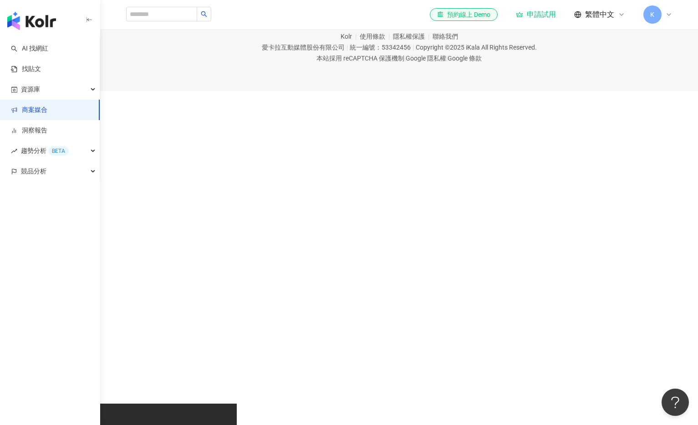
click at [217, 20] on span at bounding box center [180, 14] width 109 height 15
click at [210, 15] on button "button" at bounding box center [204, 14] width 15 height 15
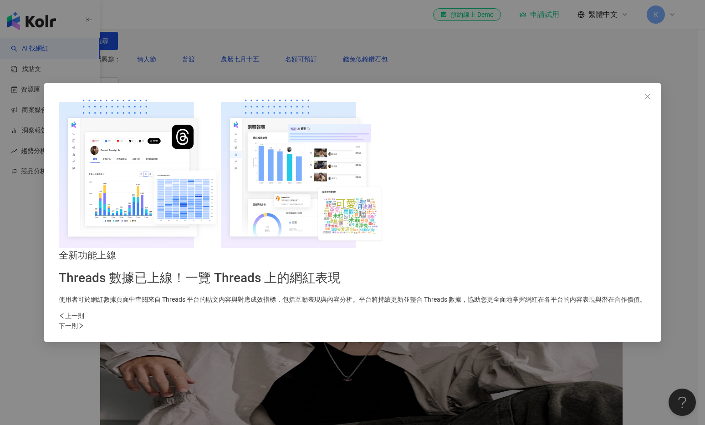
click at [507, 321] on div "下一則" at bounding box center [352, 326] width 587 height 10
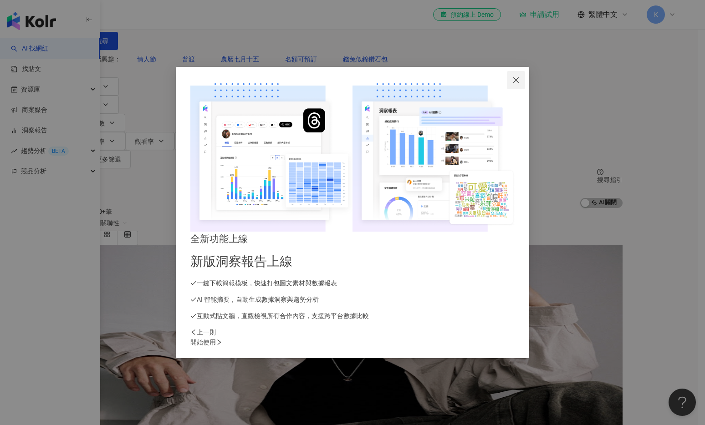
click at [523, 89] on button "Close" at bounding box center [516, 80] width 18 height 18
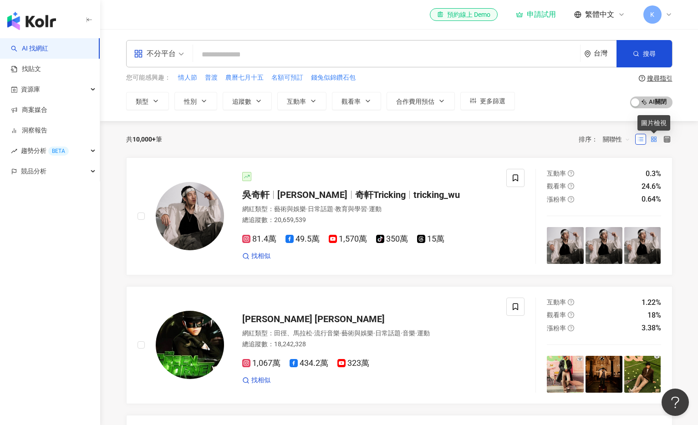
click at [654, 142] on icon at bounding box center [654, 139] width 6 height 6
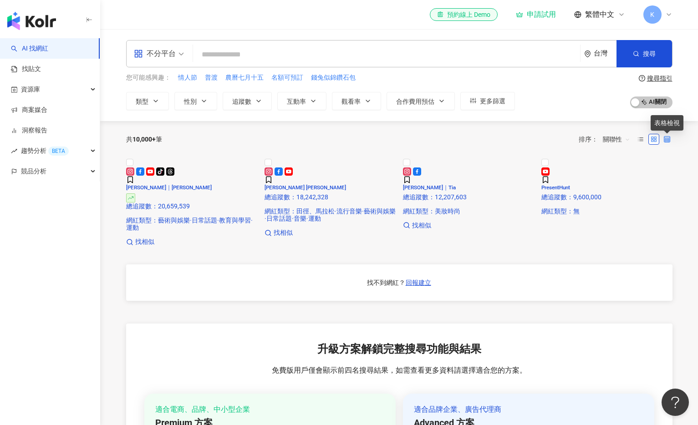
click at [666, 139] on icon at bounding box center [667, 139] width 6 height 6
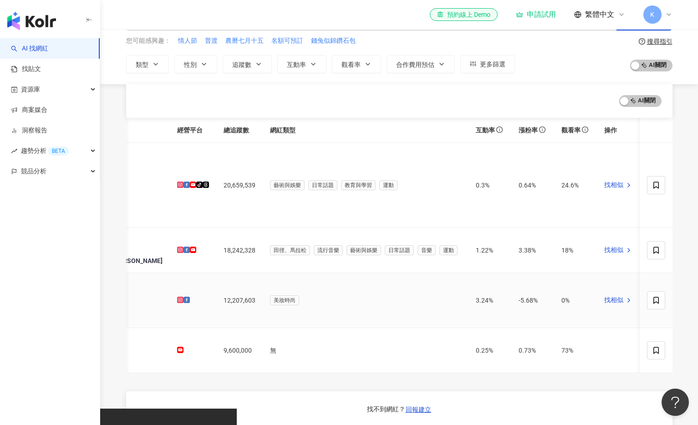
scroll to position [143, 0]
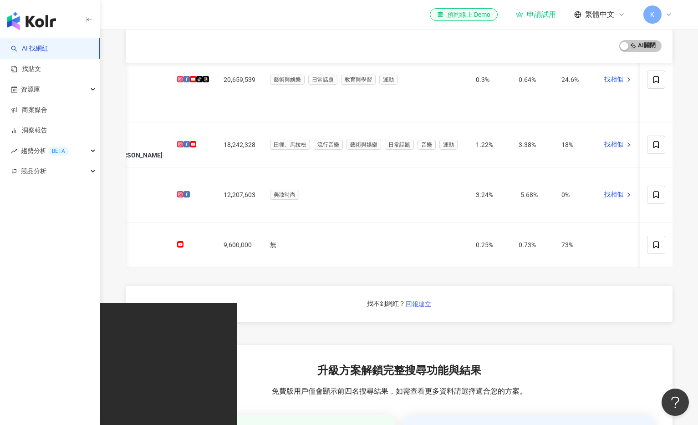
click at [423, 301] on span "回報建立" at bounding box center [419, 304] width 26 height 7
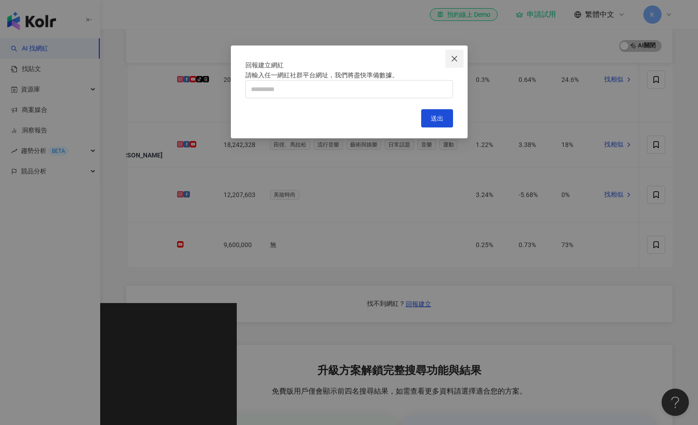
click at [458, 56] on icon "close" at bounding box center [454, 58] width 7 height 7
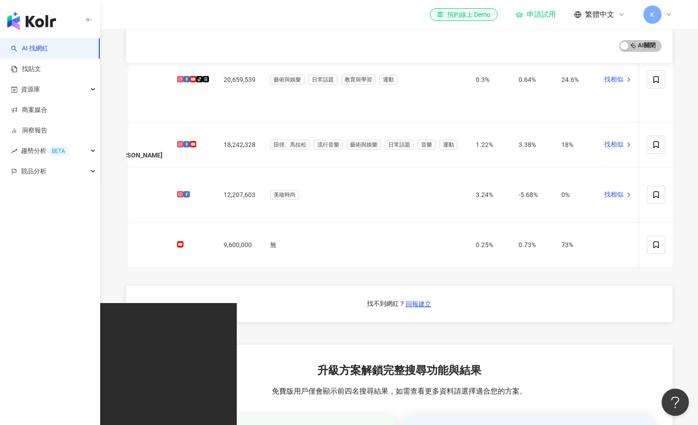
click at [605, 20] on div "el-icon-cs 預約線上 Demo 申請試用 繁體中文 K" at bounding box center [551, 14] width 243 height 18
click at [619, 18] on icon at bounding box center [621, 14] width 7 height 7
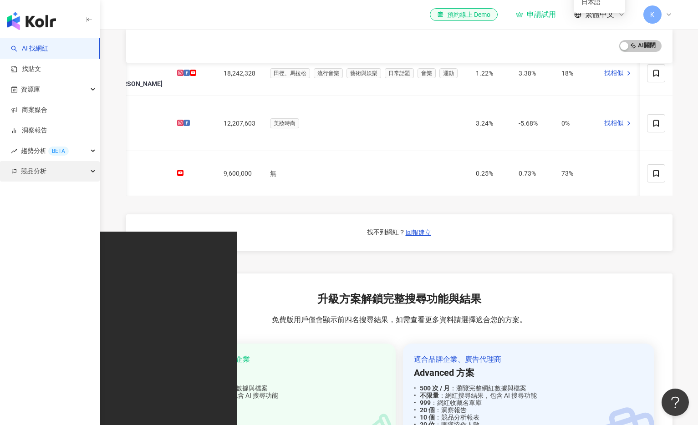
scroll to position [301, 0]
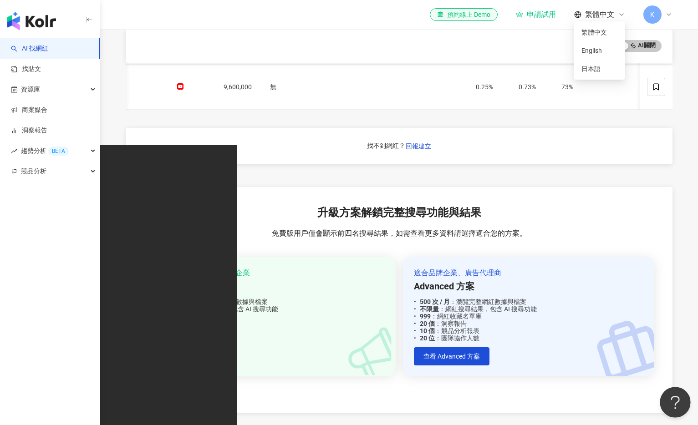
click at [679, 402] on button "Open Beacon popover" at bounding box center [673, 400] width 27 height 27
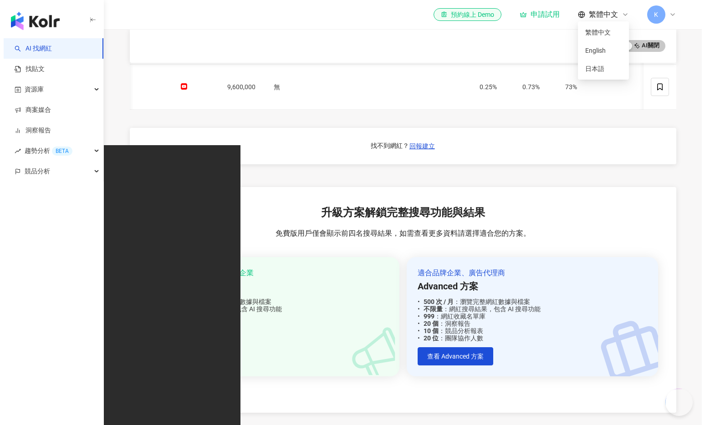
scroll to position [294, 0]
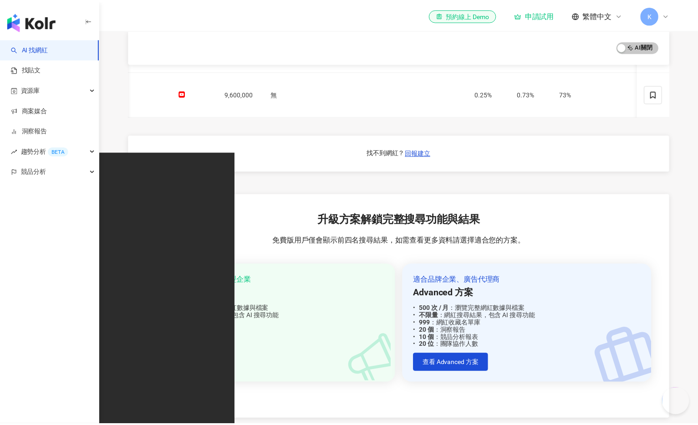
scroll to position [0, 0]
